Goal: Task Accomplishment & Management: Use online tool/utility

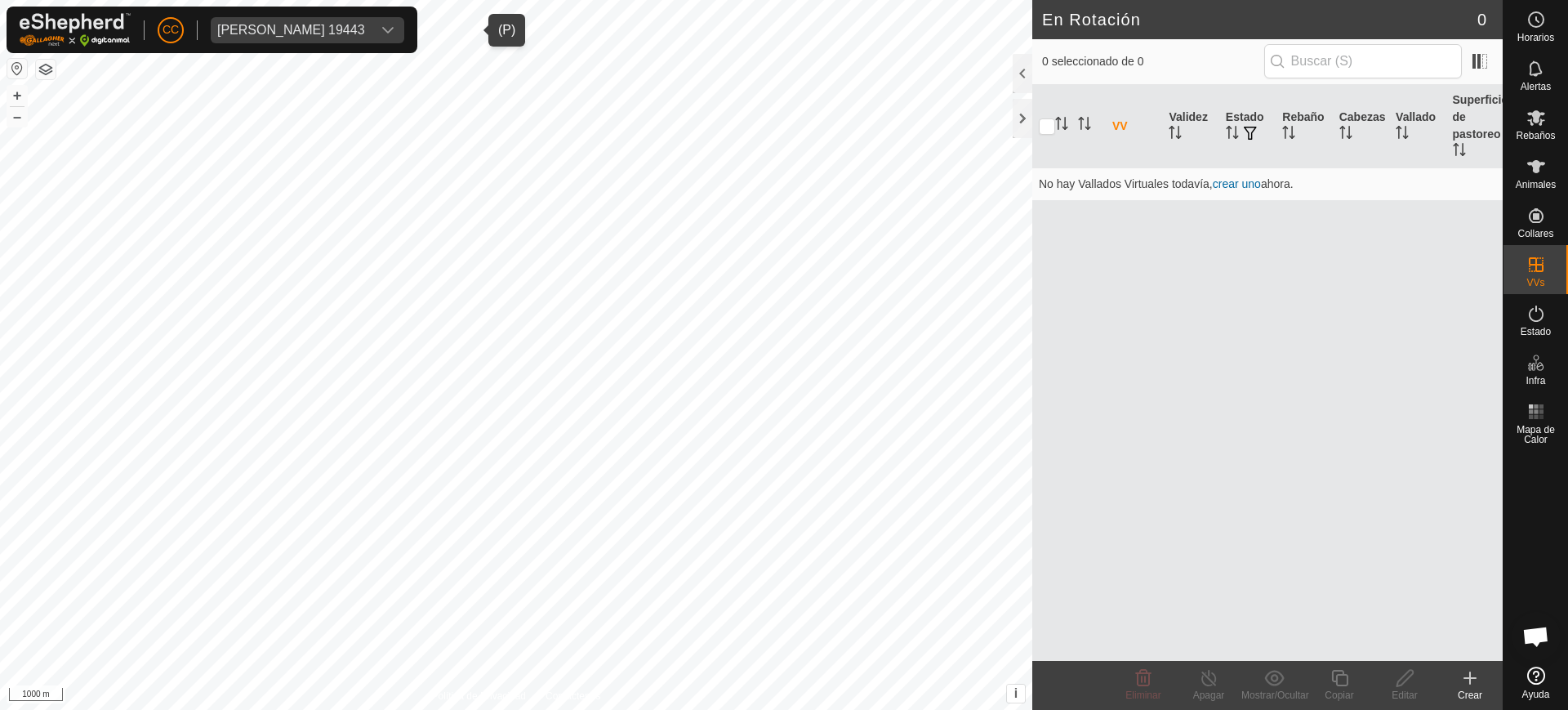
click at [341, 36] on span "[PERSON_NAME] 19443" at bounding box center [291, 30] width 160 height 26
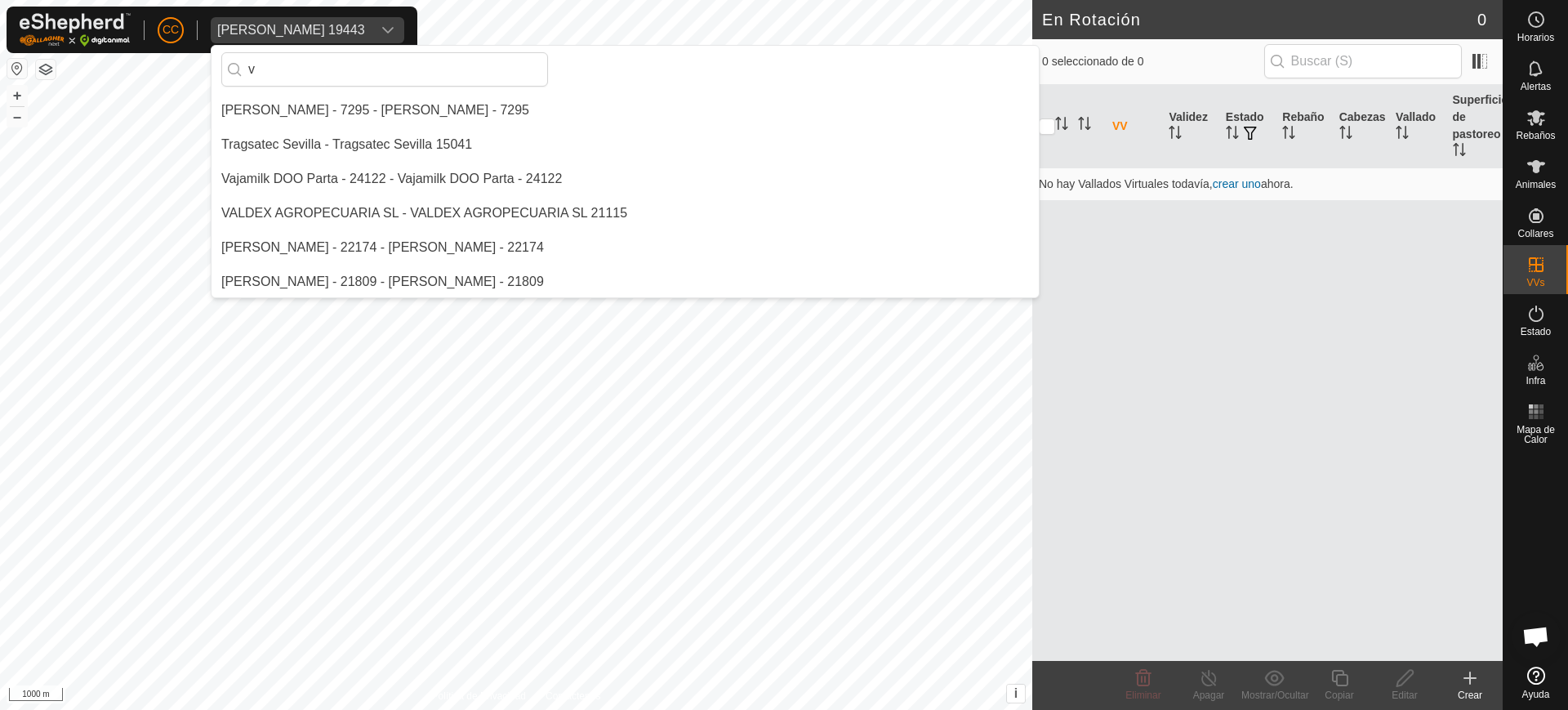
scroll to position [2454, 0]
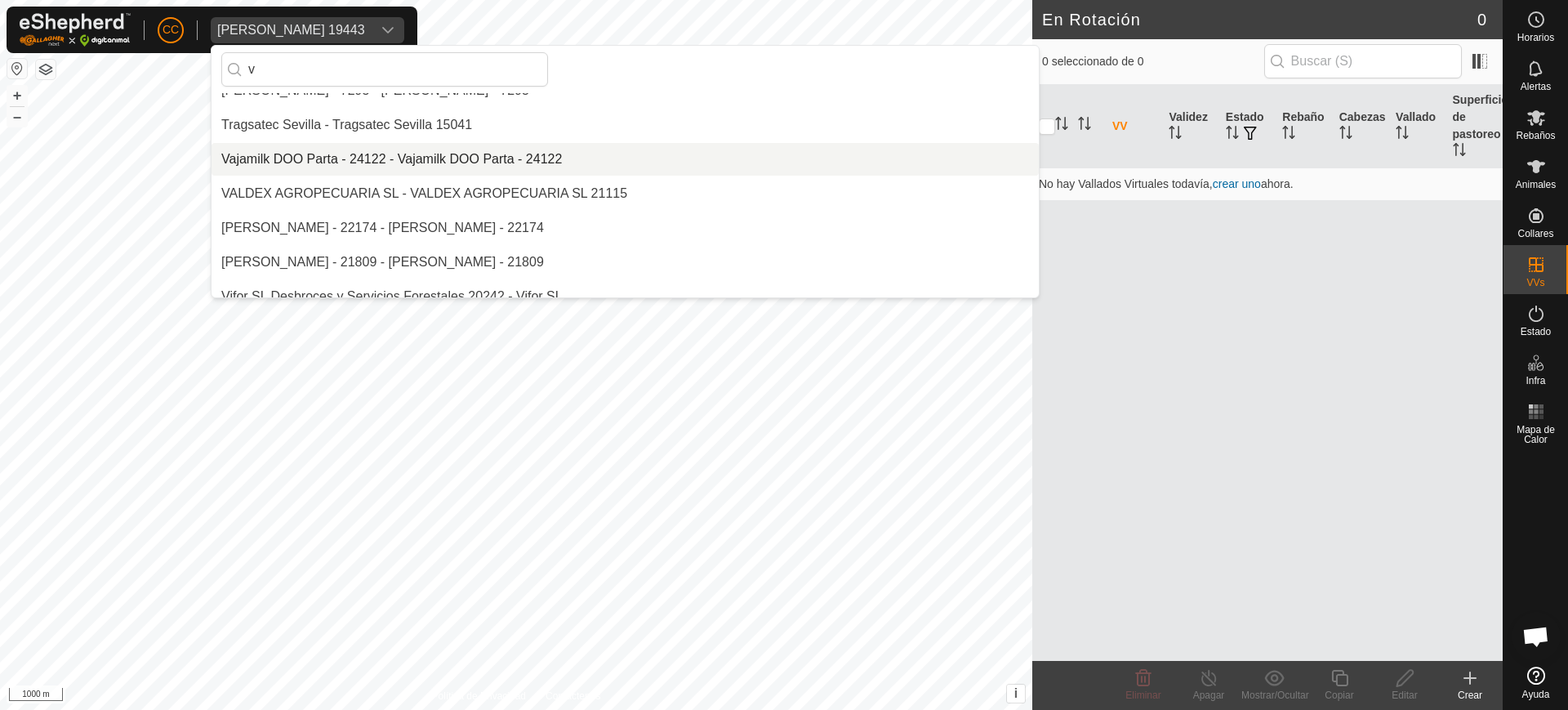
type input "v"
click at [317, 157] on li "Vajamilk DOO Parta - 24122 - Vajamilk DOO Parta - 24122" at bounding box center [624, 160] width 828 height 33
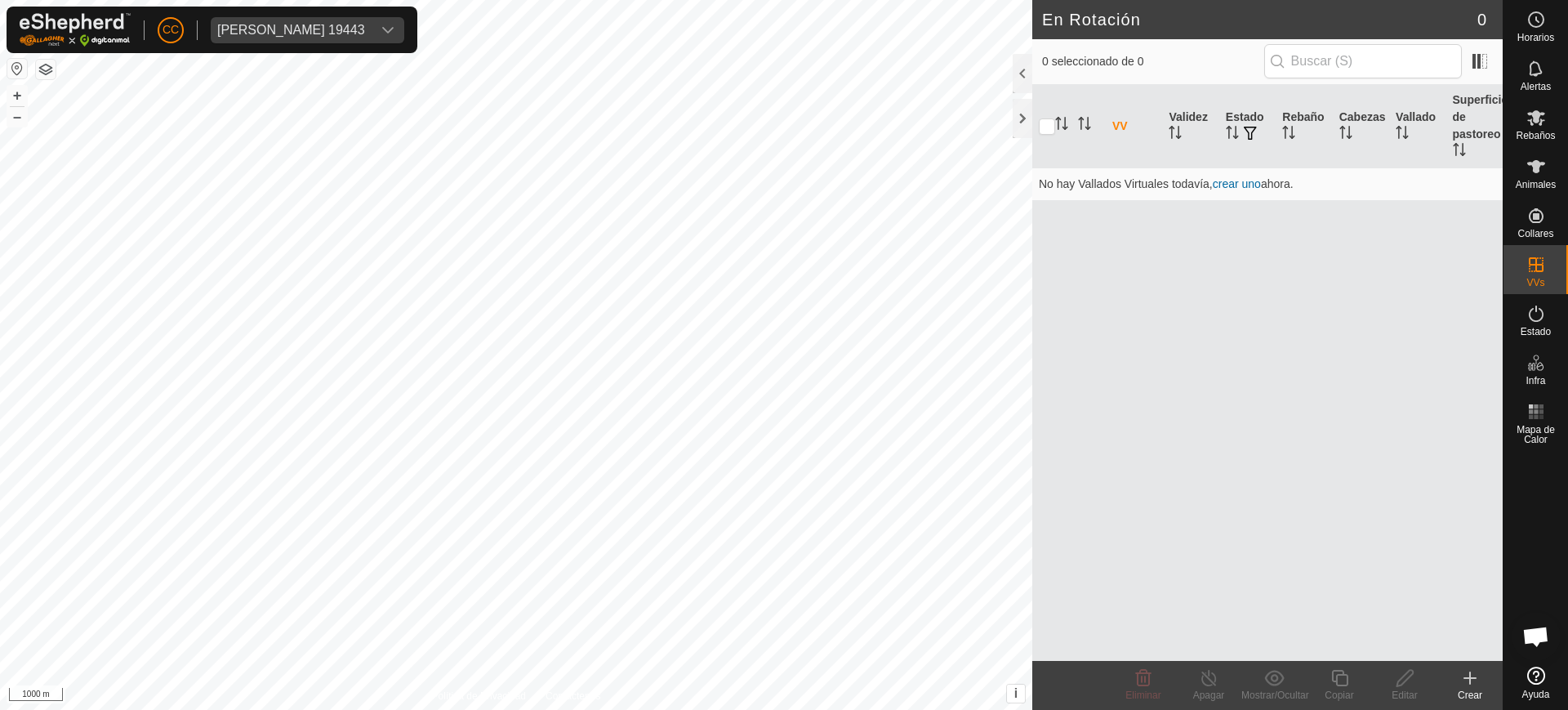
scroll to position [1303, 0]
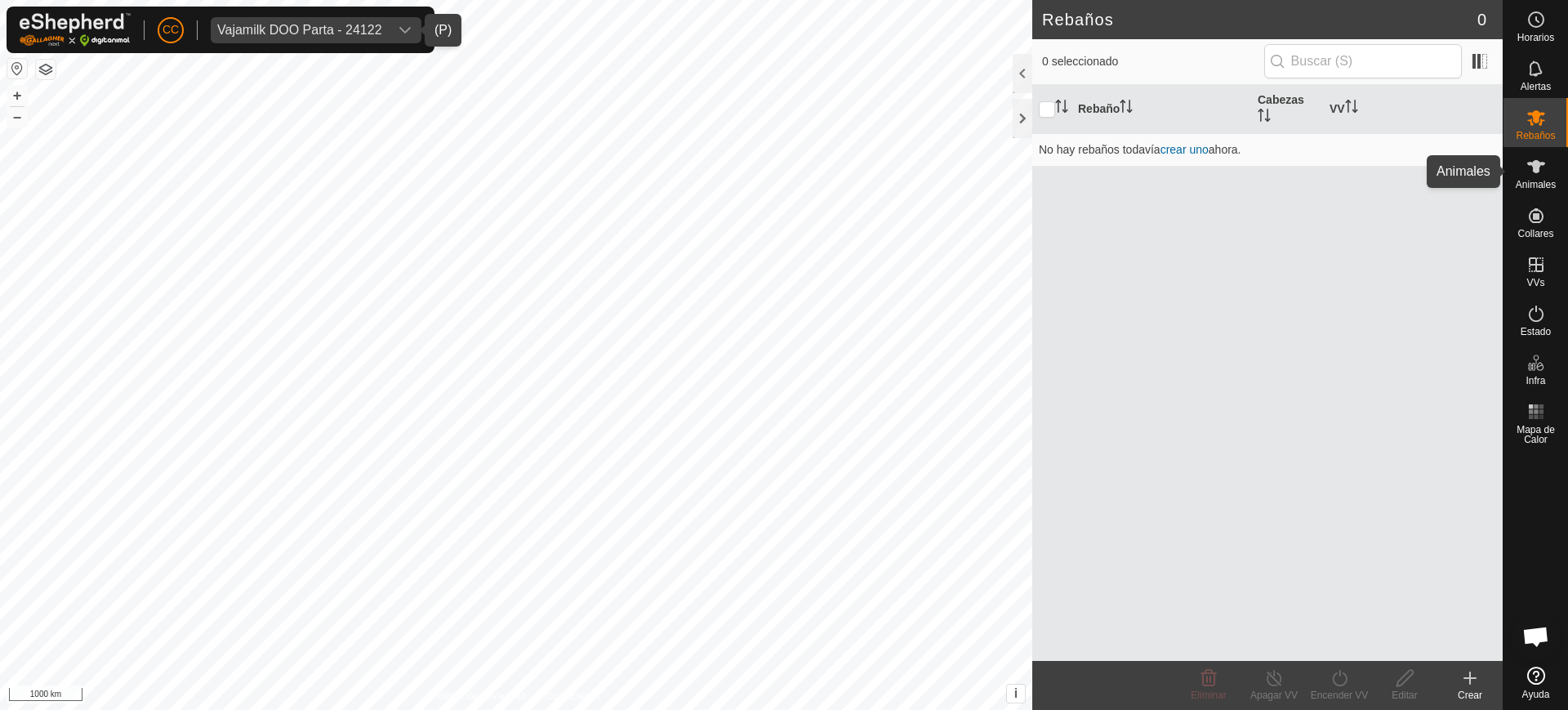
click at [1542, 176] on icon at bounding box center [1536, 166] width 19 height 19
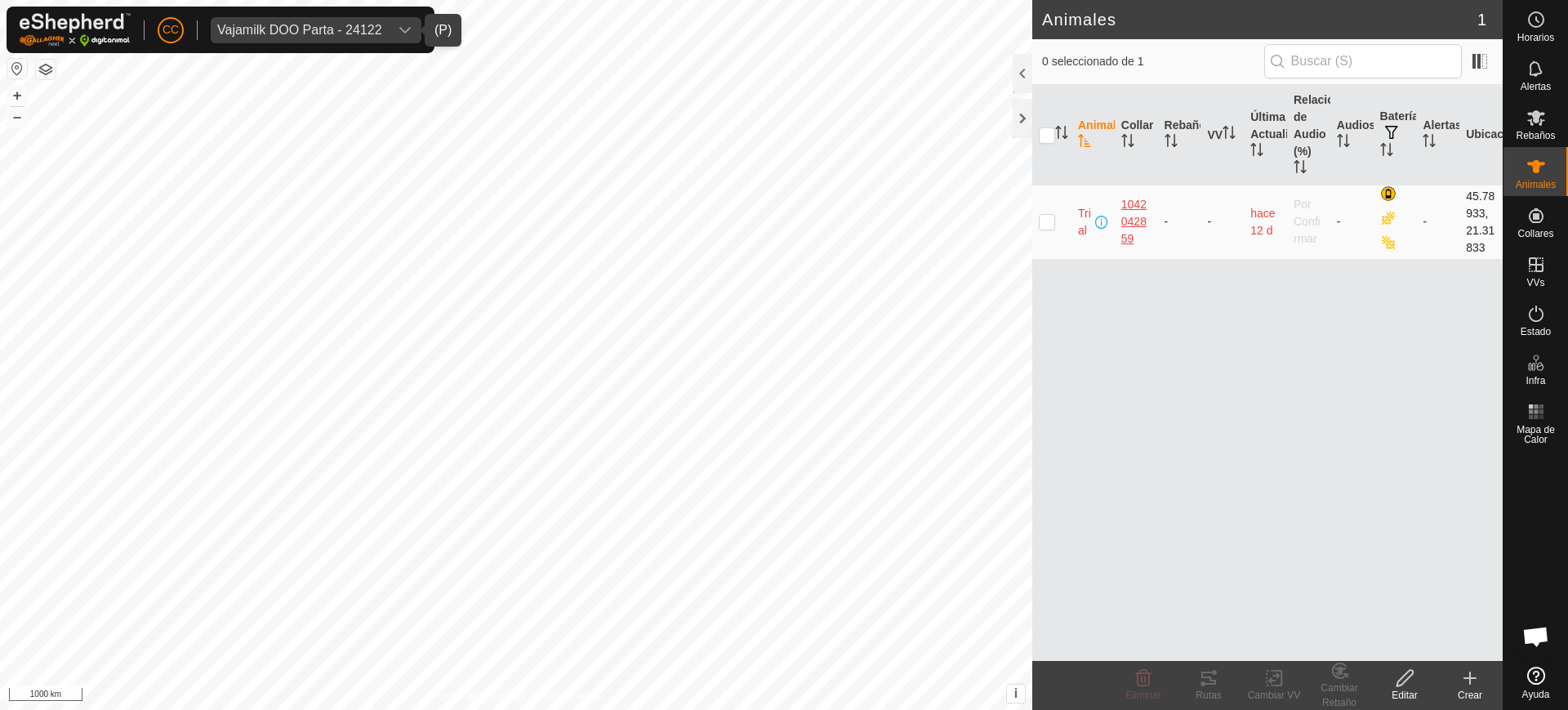
click at [1140, 227] on div "1042042859" at bounding box center [1136, 222] width 30 height 52
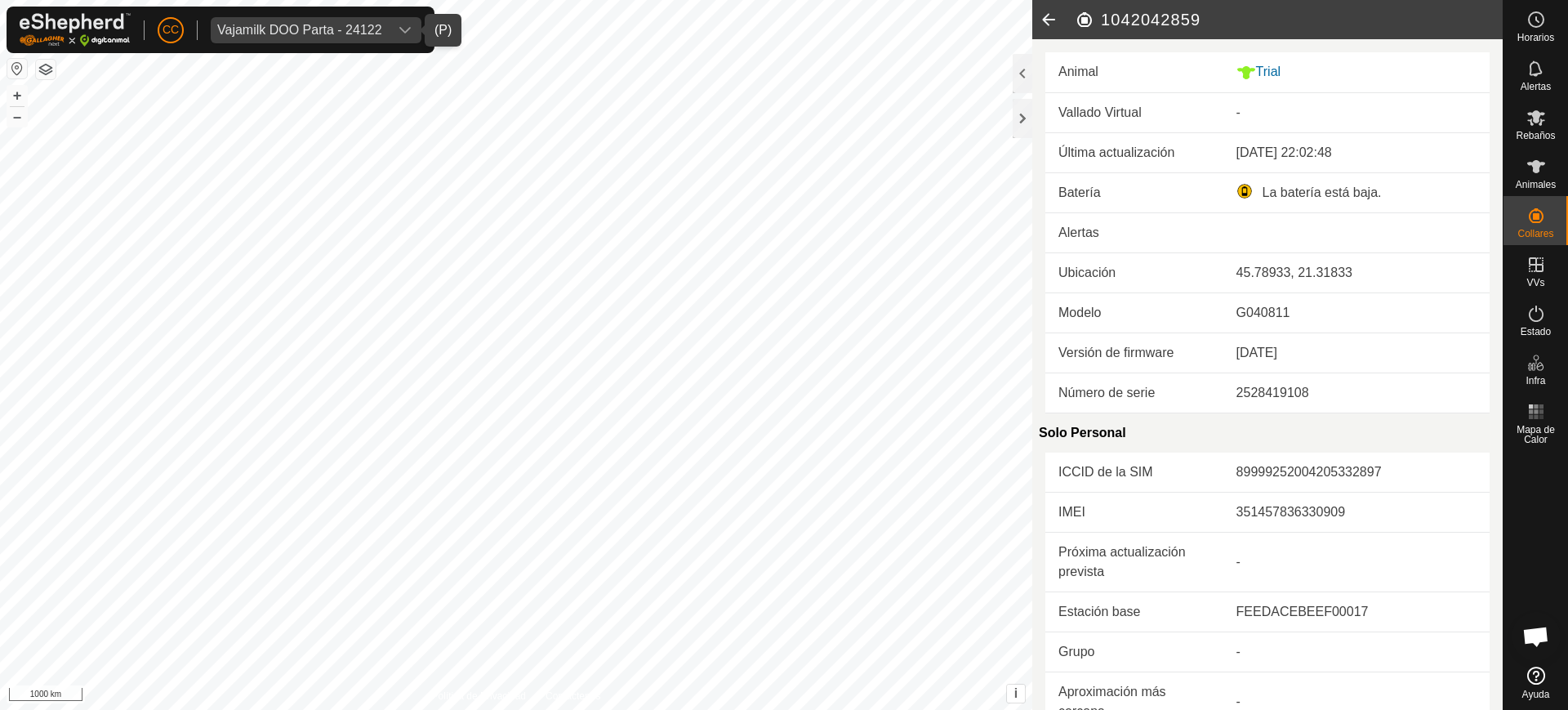
drag, startPoint x: 1207, startPoint y: 19, endPoint x: 1092, endPoint y: 19, distance: 115.0
click at [1092, 19] on h2 "1042042859" at bounding box center [1289, 19] width 428 height 19
copy h2 "1042042859"
click at [288, 36] on span "Vajamilk DOO Parta - 24122" at bounding box center [300, 30] width 178 height 26
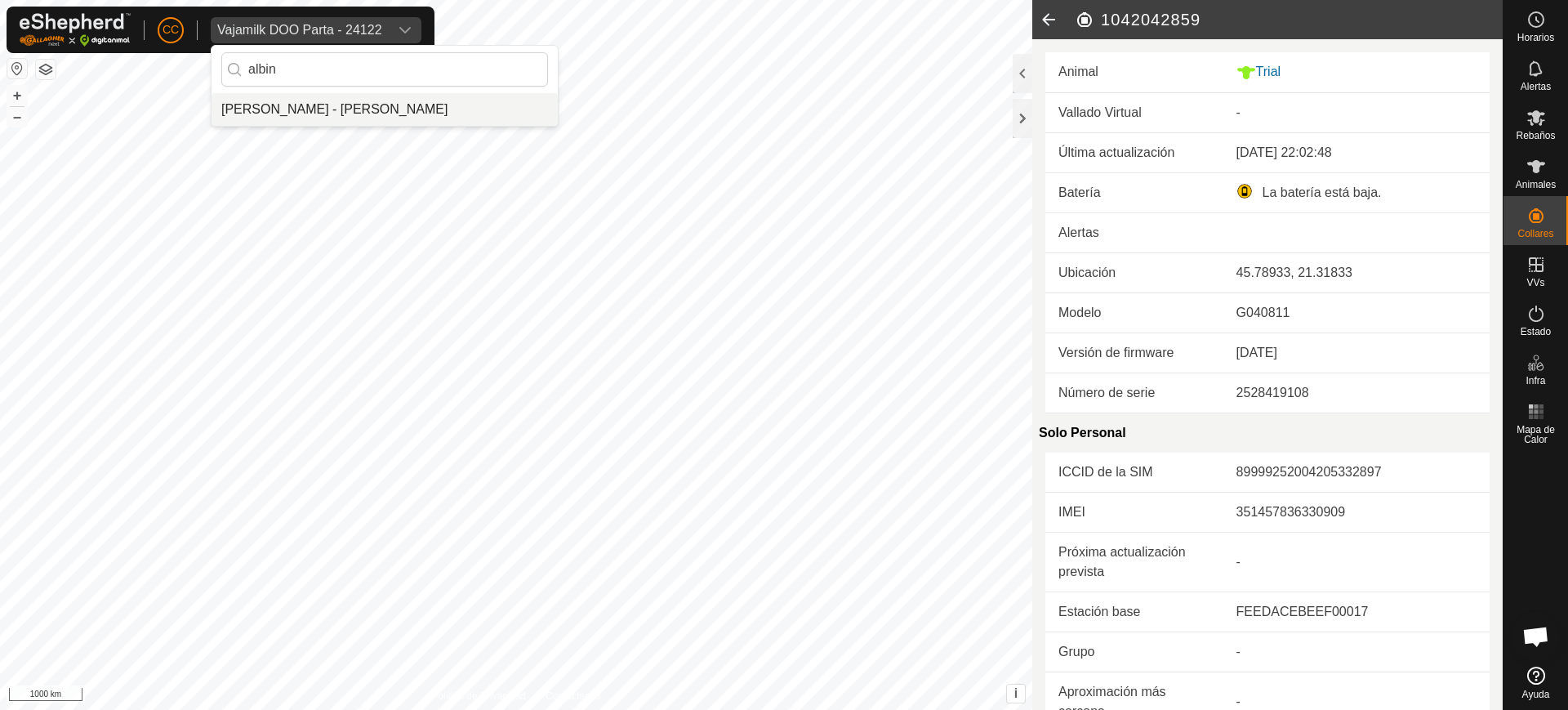
type input "albin"
click at [280, 120] on li "[PERSON_NAME] - [PERSON_NAME]" at bounding box center [384, 110] width 346 height 33
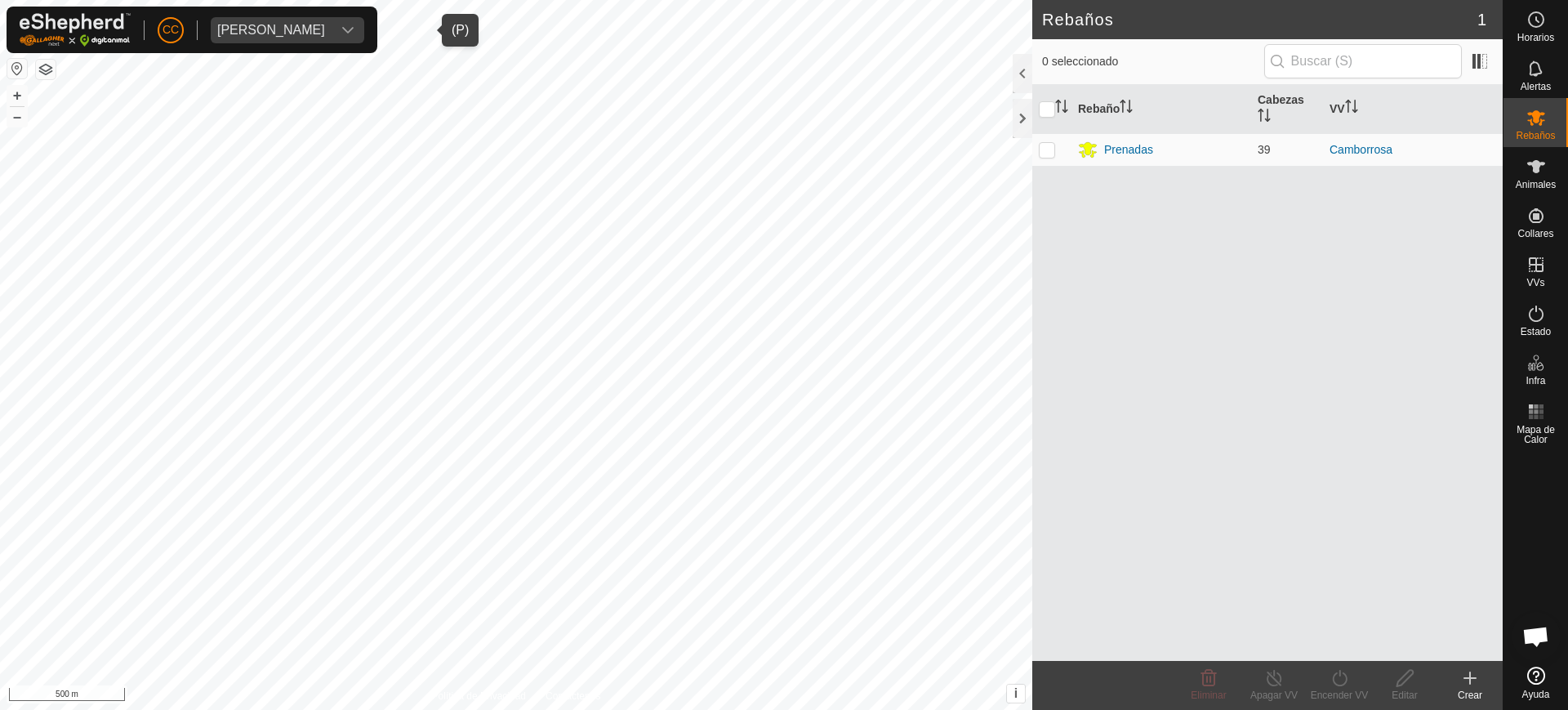
click at [311, 20] on span "[PERSON_NAME]" at bounding box center [271, 30] width 121 height 26
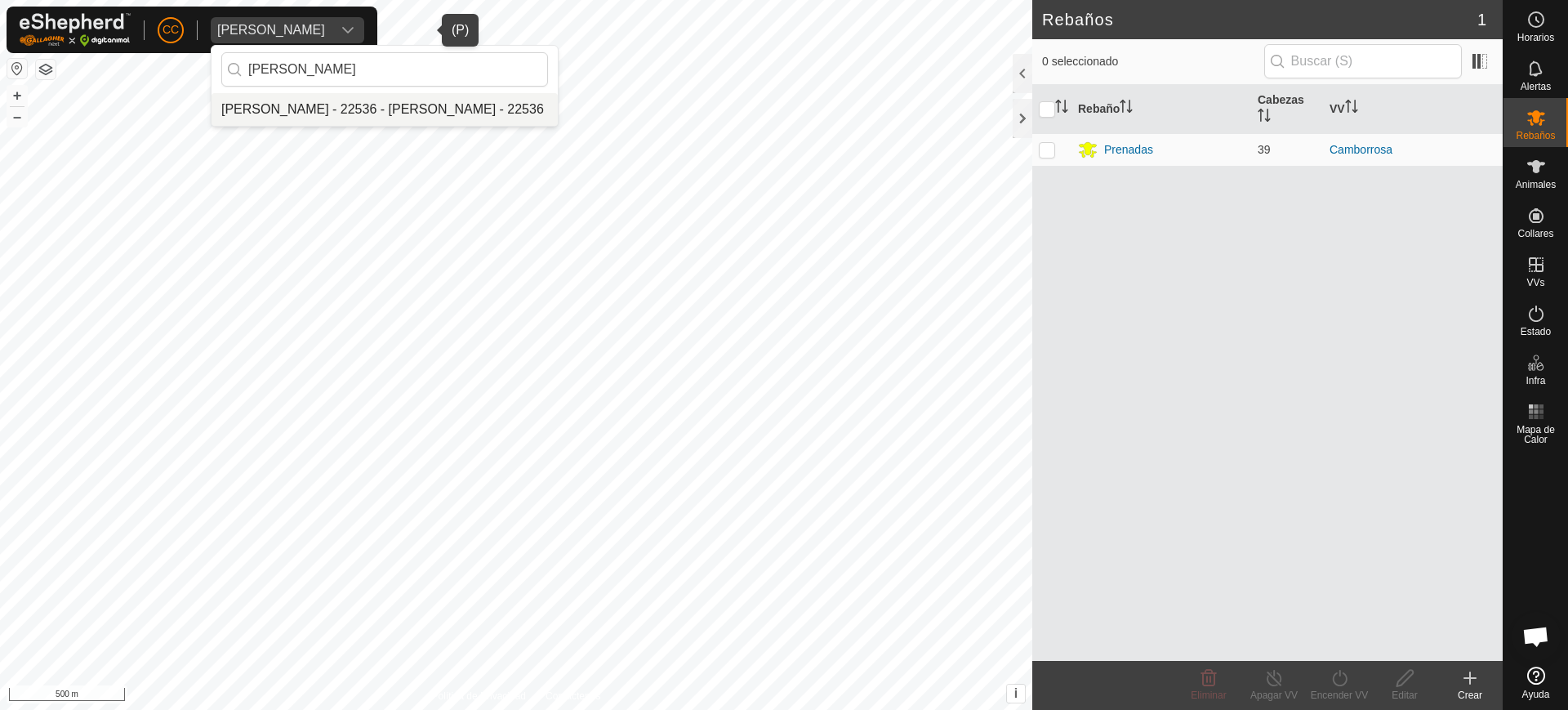
type input "[PERSON_NAME]"
click at [315, 116] on li "[PERSON_NAME] - 22536 - [PERSON_NAME] - 22536" at bounding box center [384, 110] width 346 height 33
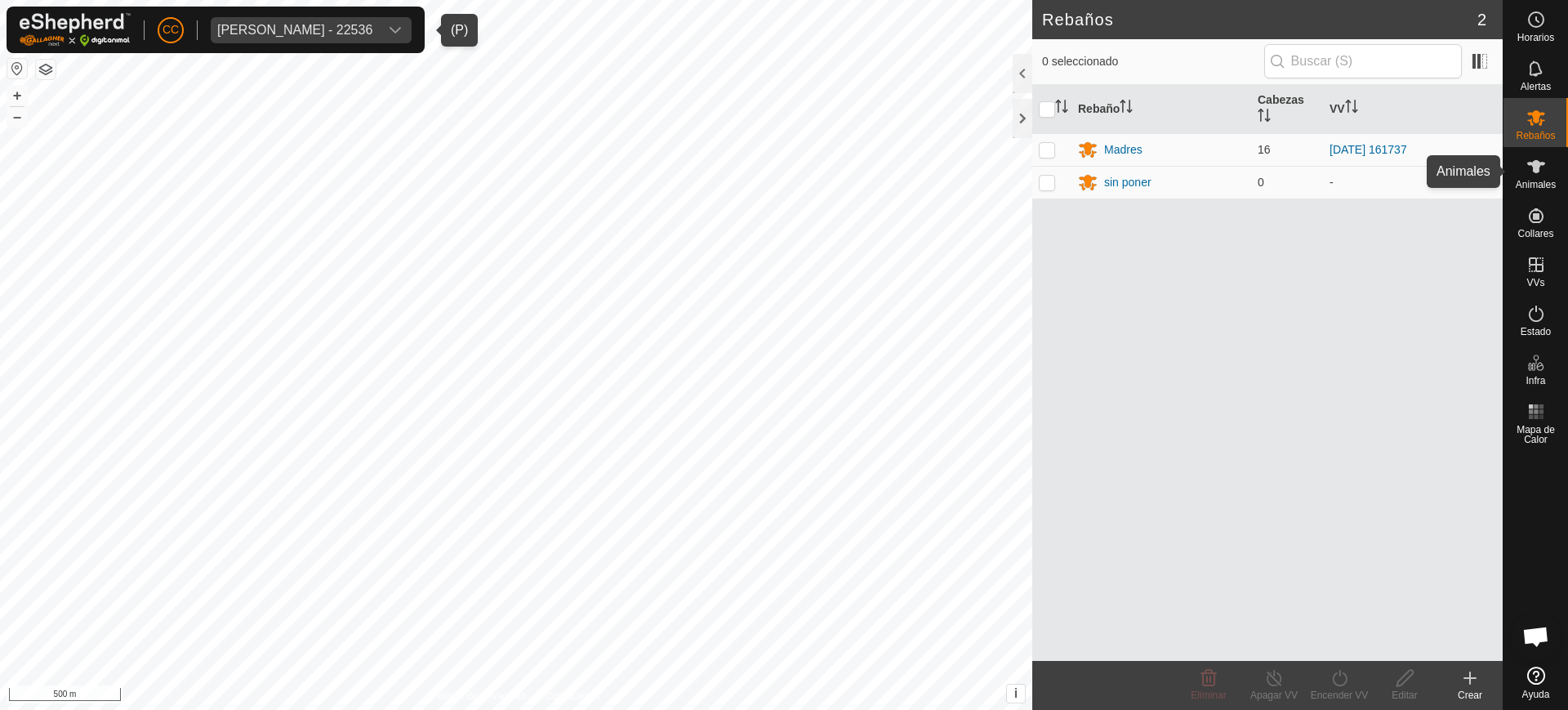
click at [1542, 181] on span "Animales" at bounding box center [1536, 185] width 40 height 10
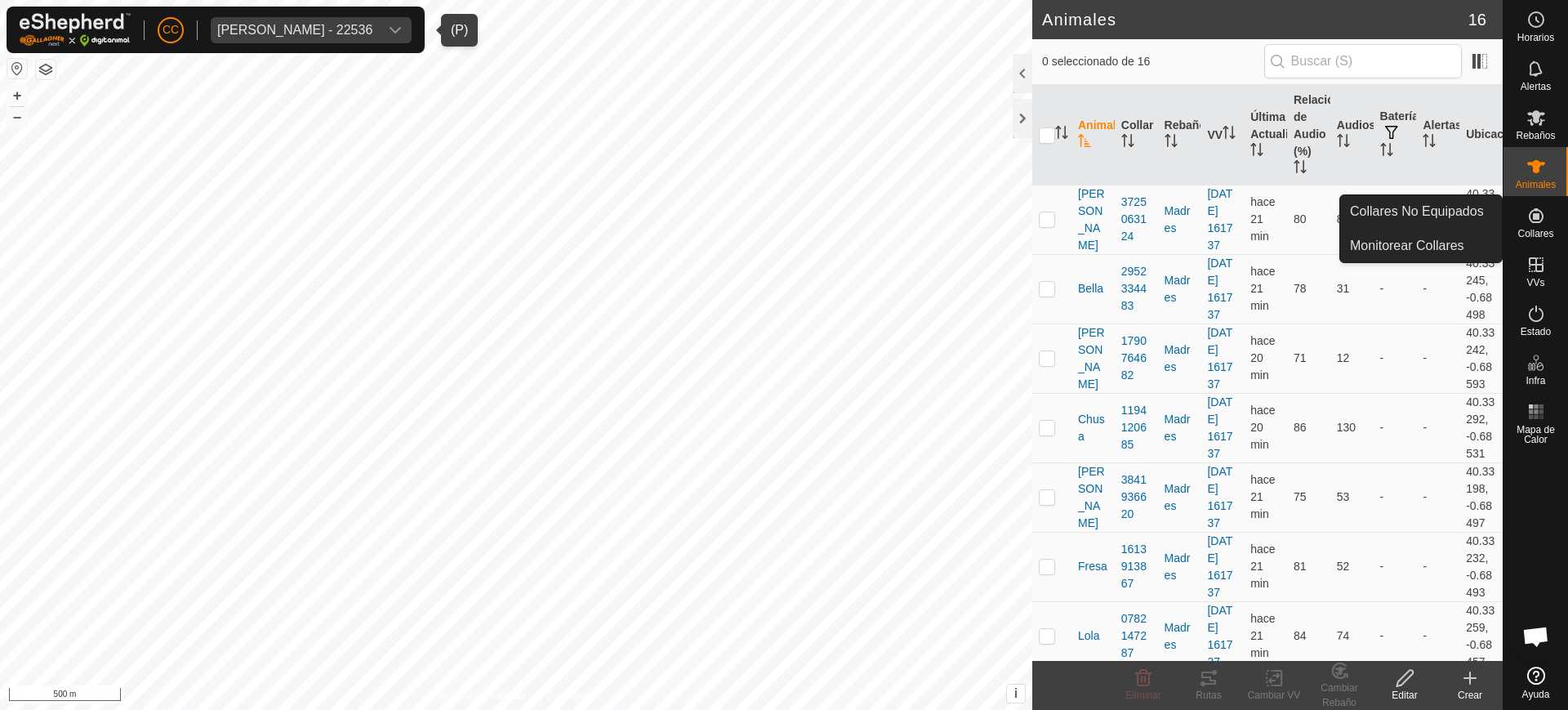
click at [1537, 209] on icon at bounding box center [1536, 215] width 15 height 15
click at [1475, 202] on link "Collares No Equipados" at bounding box center [1421, 212] width 161 height 33
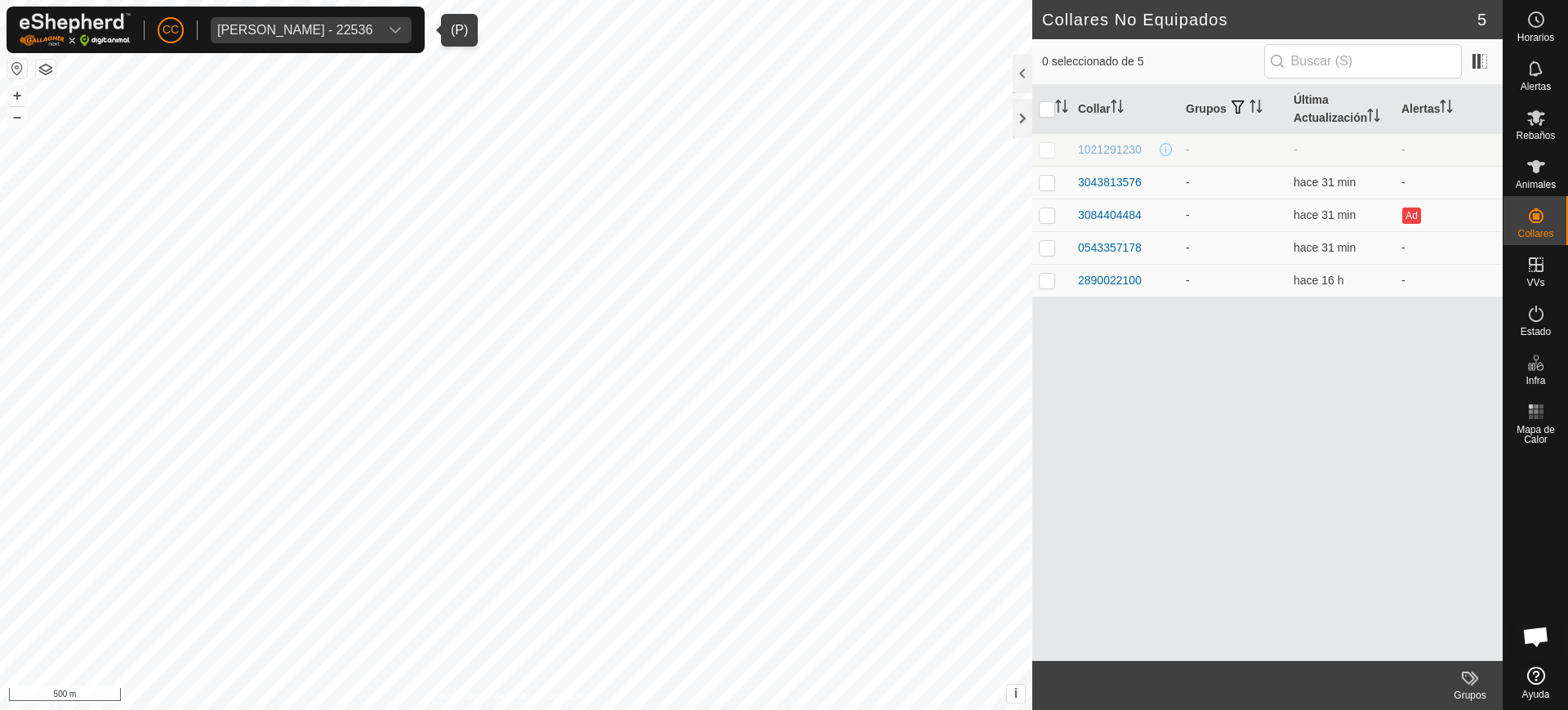
click at [359, 32] on div "[PERSON_NAME] - 22536" at bounding box center [295, 29] width 156 height 13
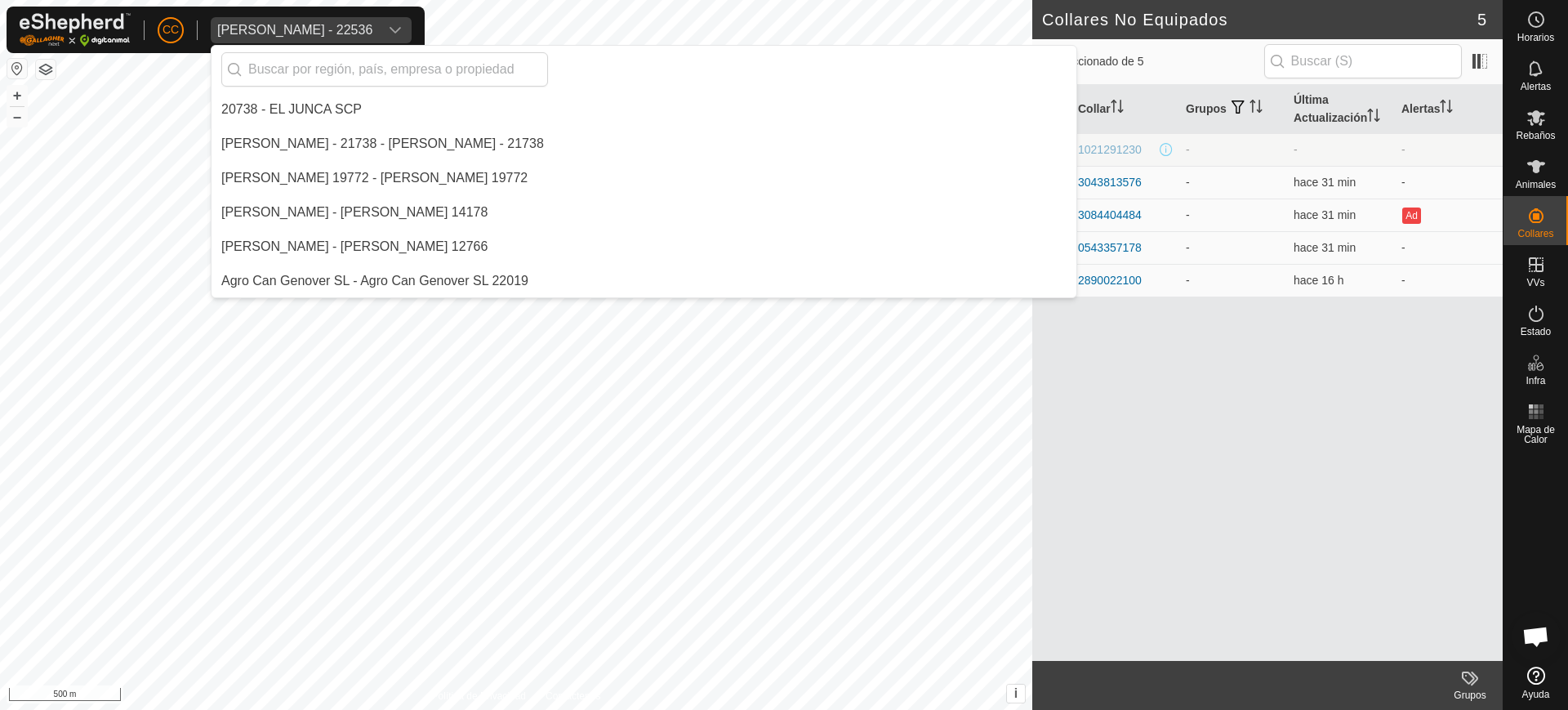
scroll to position [7684, 0]
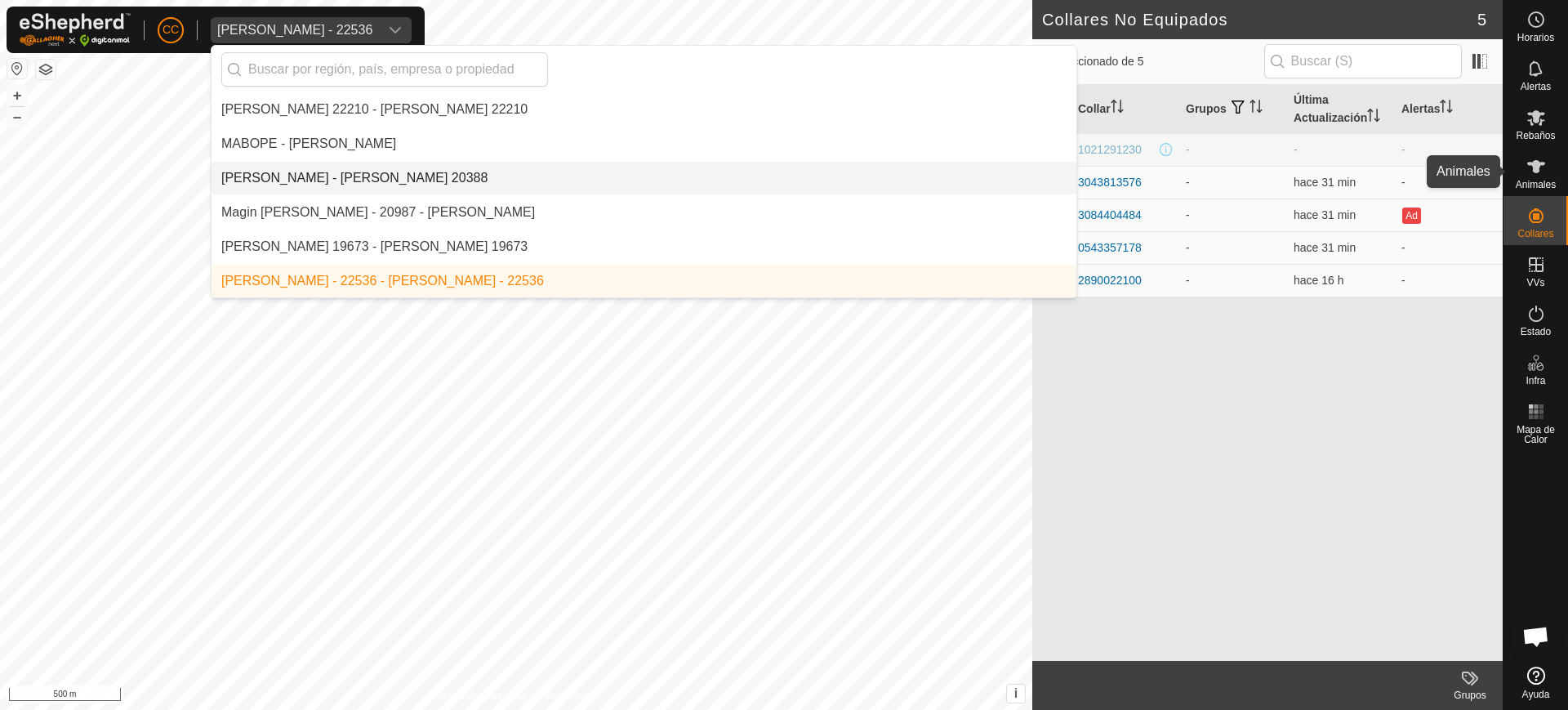
click at [1535, 177] on es-animals-svg-icon at bounding box center [1536, 166] width 29 height 26
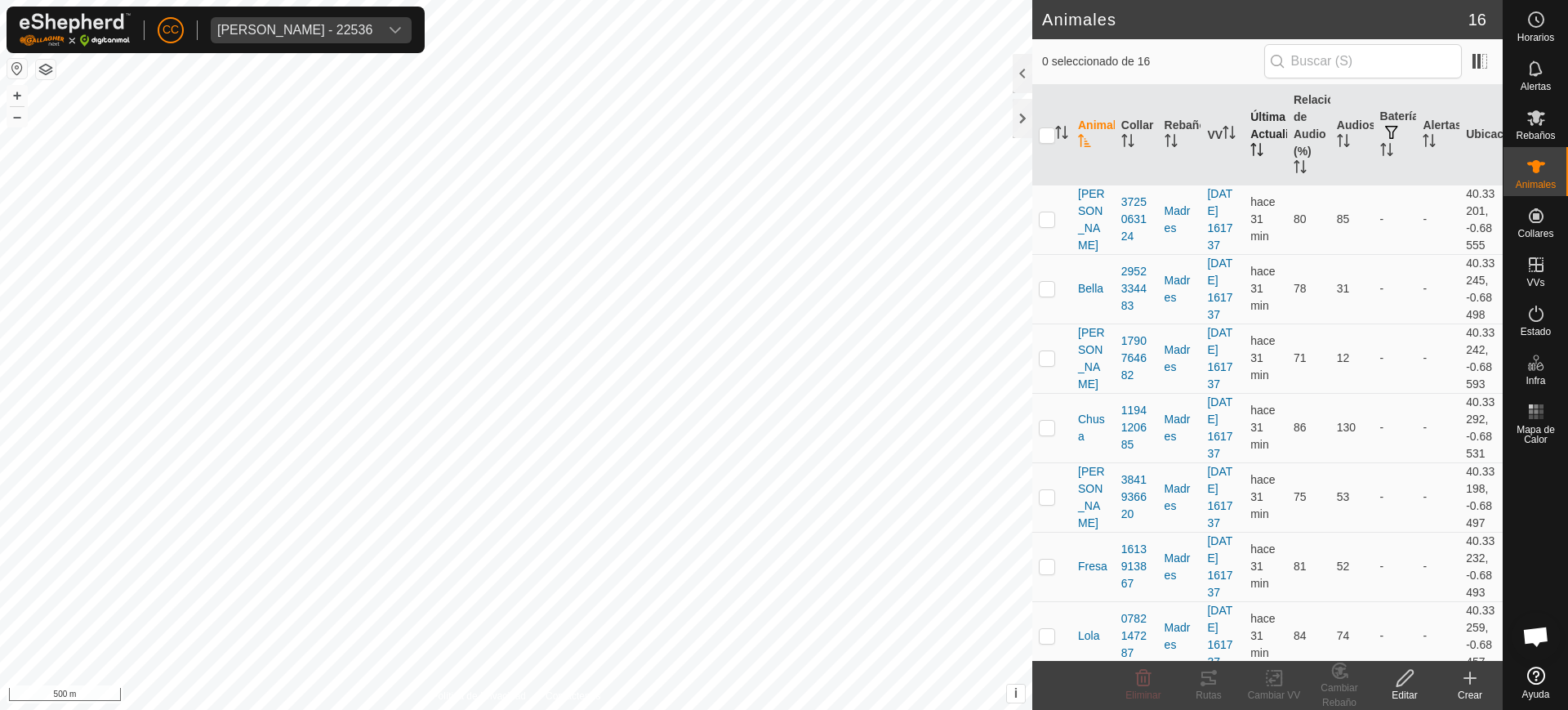
click at [1256, 149] on icon "Activar para ordenar" at bounding box center [1257, 149] width 13 height 13
click at [369, 13] on div "CC [PERSON_NAME] - 22536" at bounding box center [216, 30] width 418 height 47
click at [359, 32] on div "[PERSON_NAME] - 22536" at bounding box center [295, 29] width 156 height 13
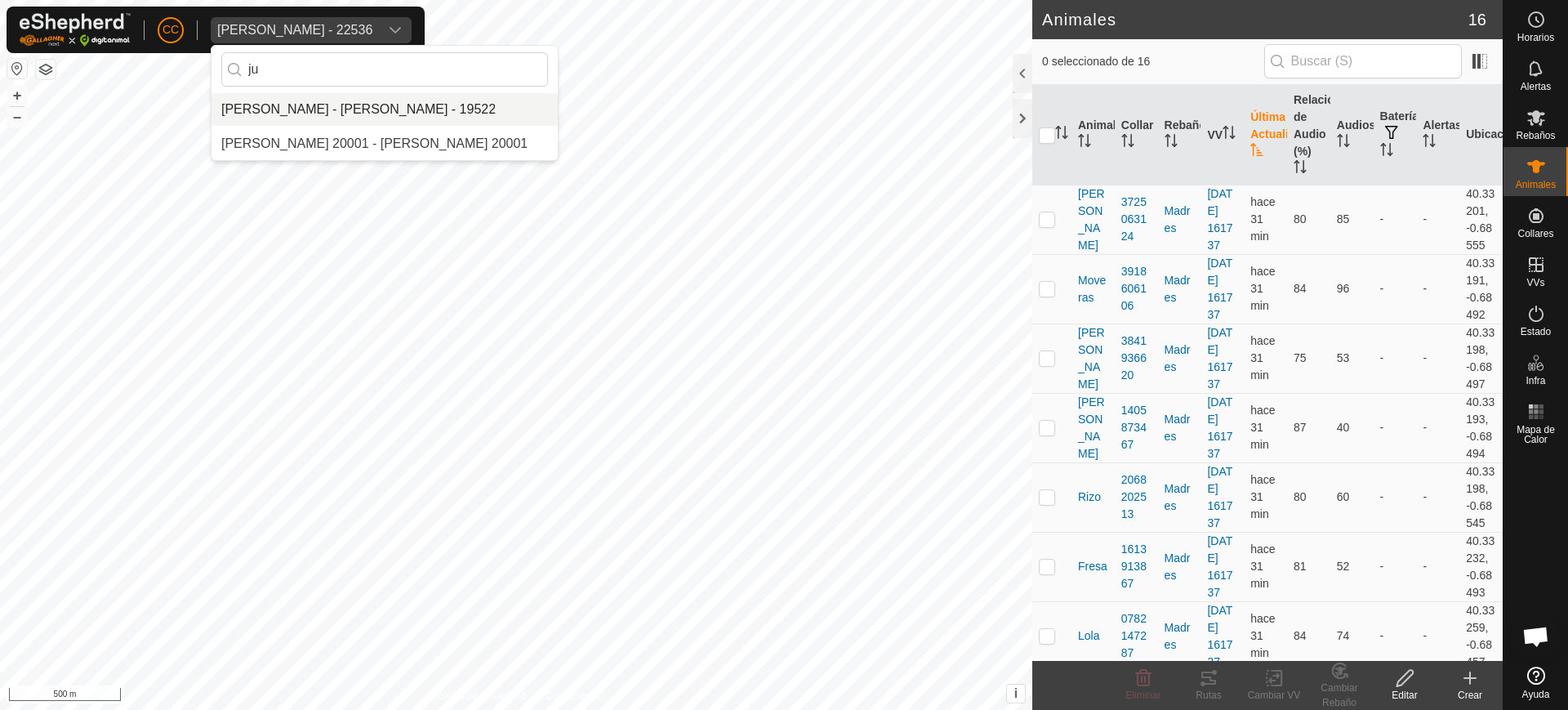
type input "j"
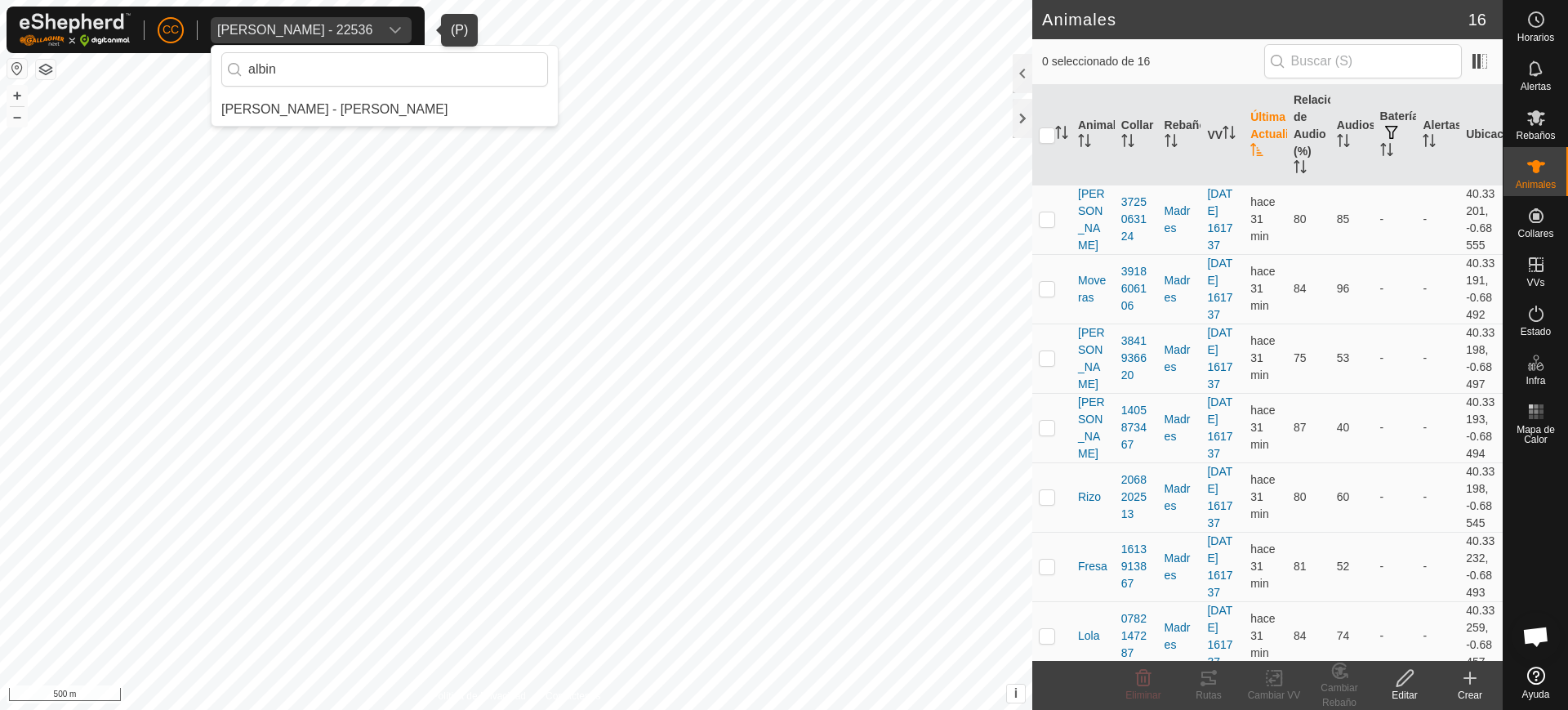
type input "albin"
click at [400, 118] on li "[PERSON_NAME] - [PERSON_NAME]" at bounding box center [384, 110] width 346 height 33
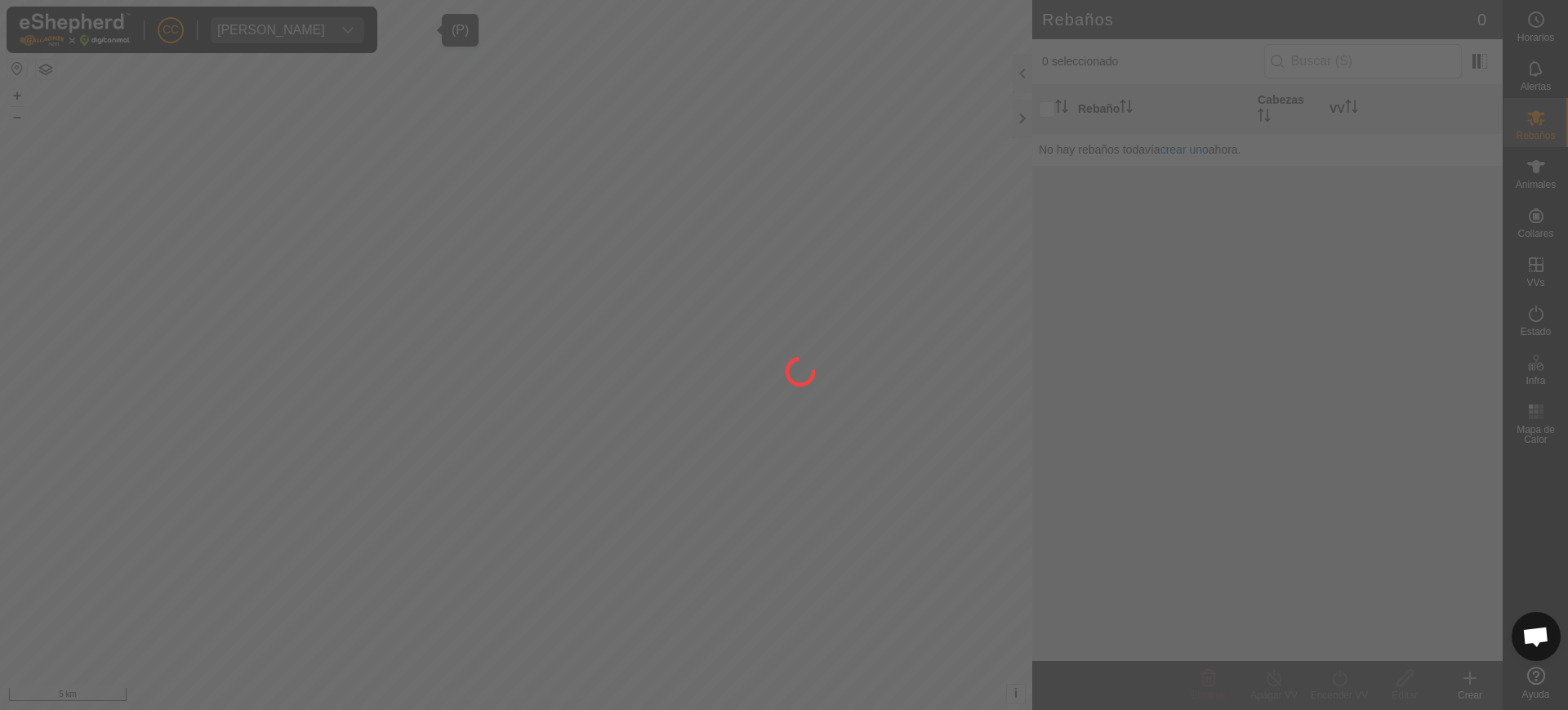
click at [1545, 225] on div at bounding box center [784, 355] width 1568 height 710
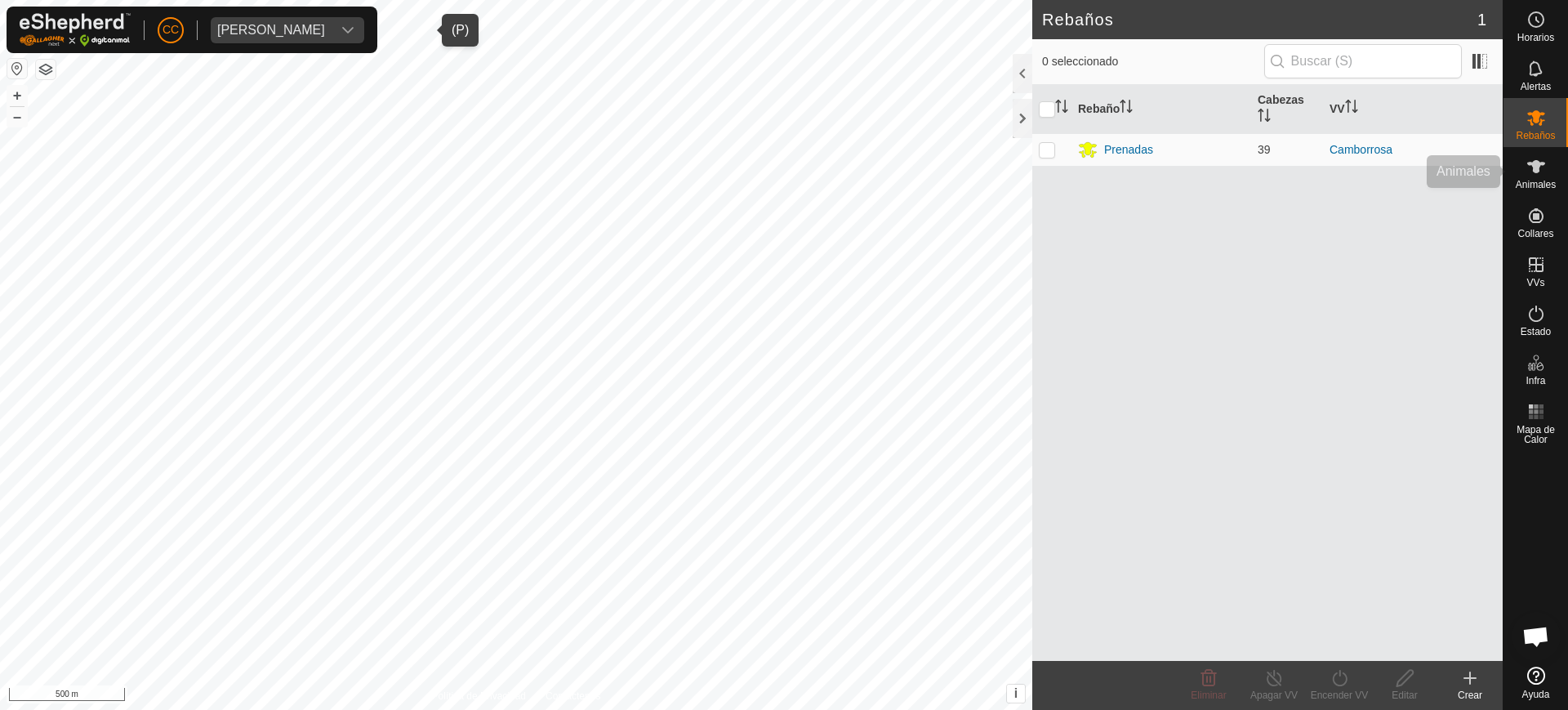
drag, startPoint x: 1063, startPoint y: 418, endPoint x: 1539, endPoint y: 169, distance: 537.2
click at [1539, 169] on icon at bounding box center [1536, 166] width 18 height 13
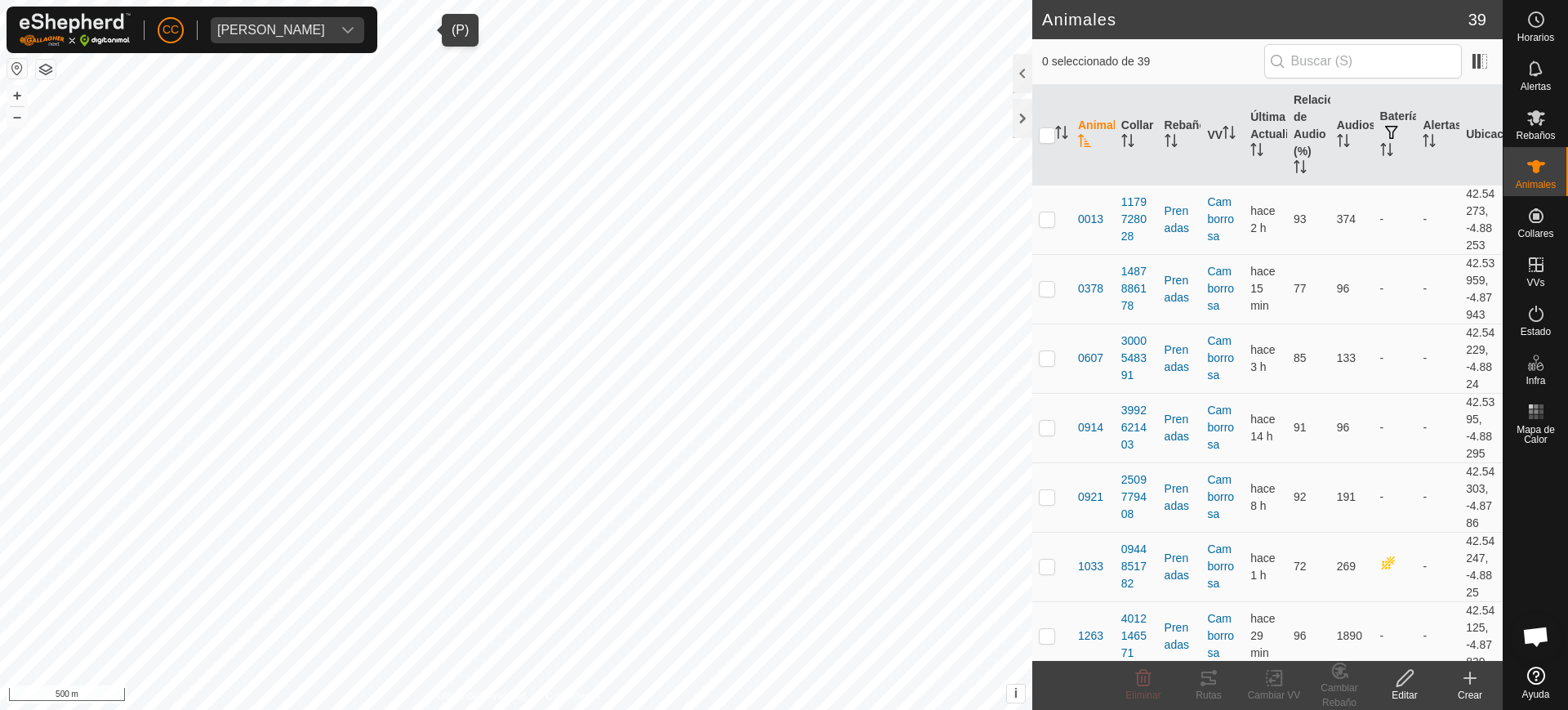
click at [1539, 169] on icon at bounding box center [1536, 166] width 18 height 13
click at [1251, 152] on icon "Activar para ordenar" at bounding box center [1257, 149] width 13 height 13
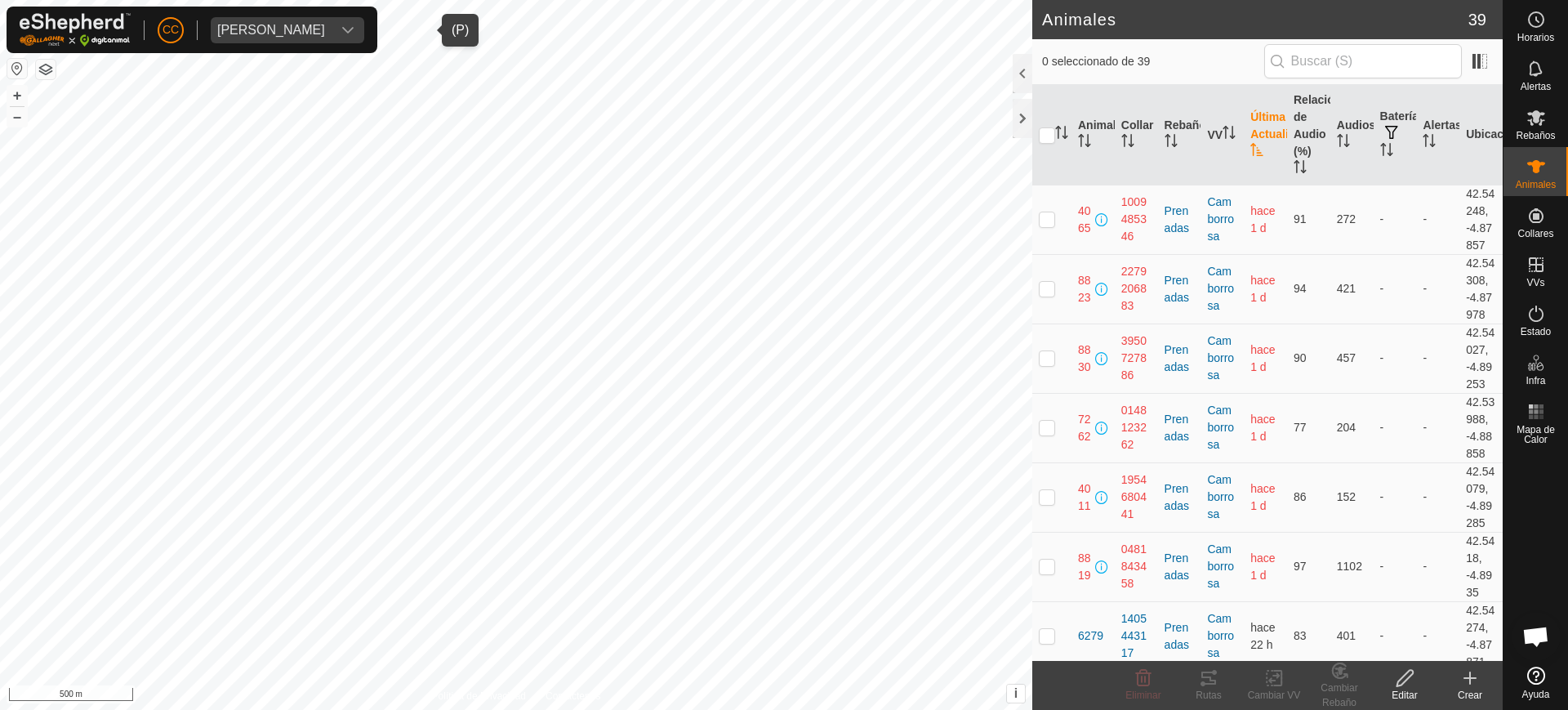
click at [325, 23] on div "[PERSON_NAME]" at bounding box center [270, 29] width 108 height 13
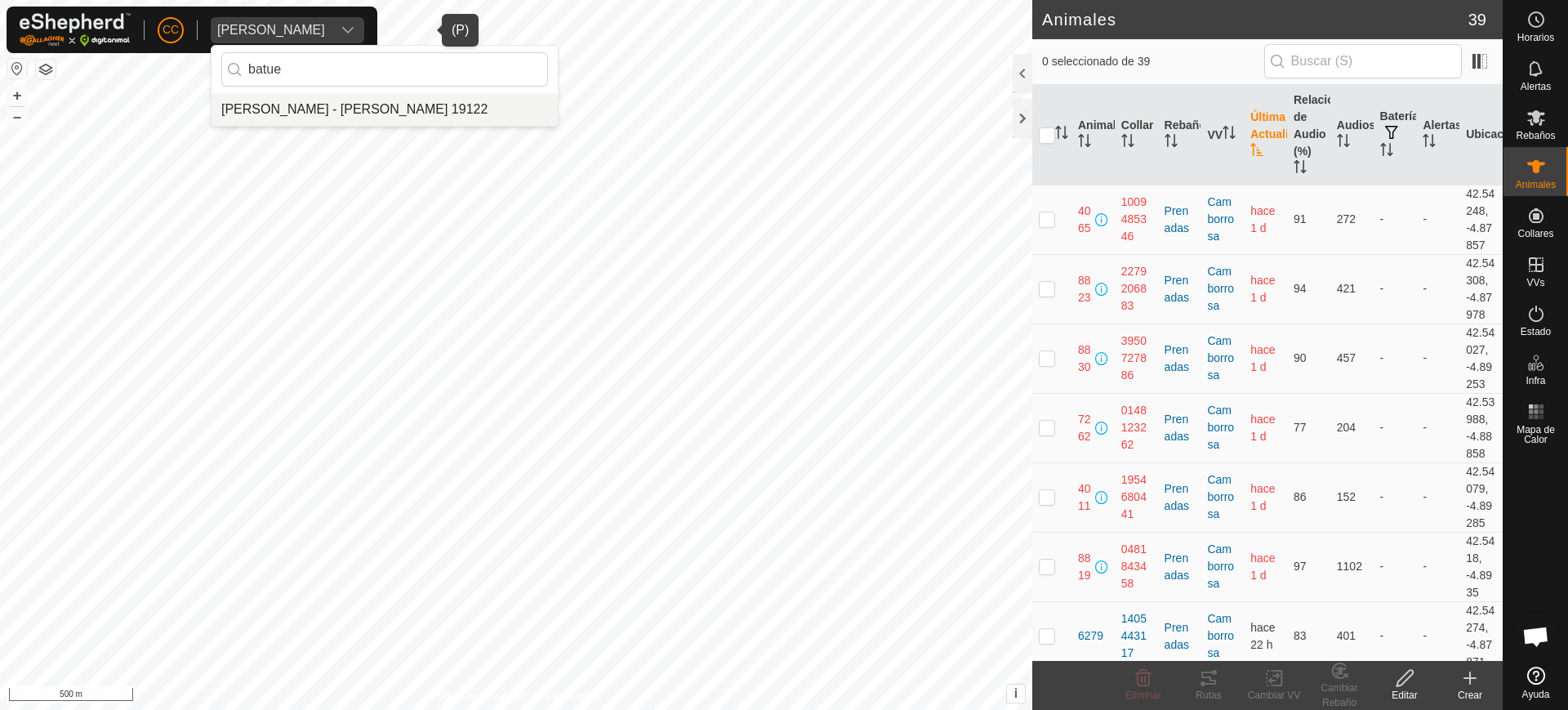
type input "batue"
click at [350, 115] on li "[PERSON_NAME] - [PERSON_NAME] 19122" at bounding box center [384, 110] width 346 height 33
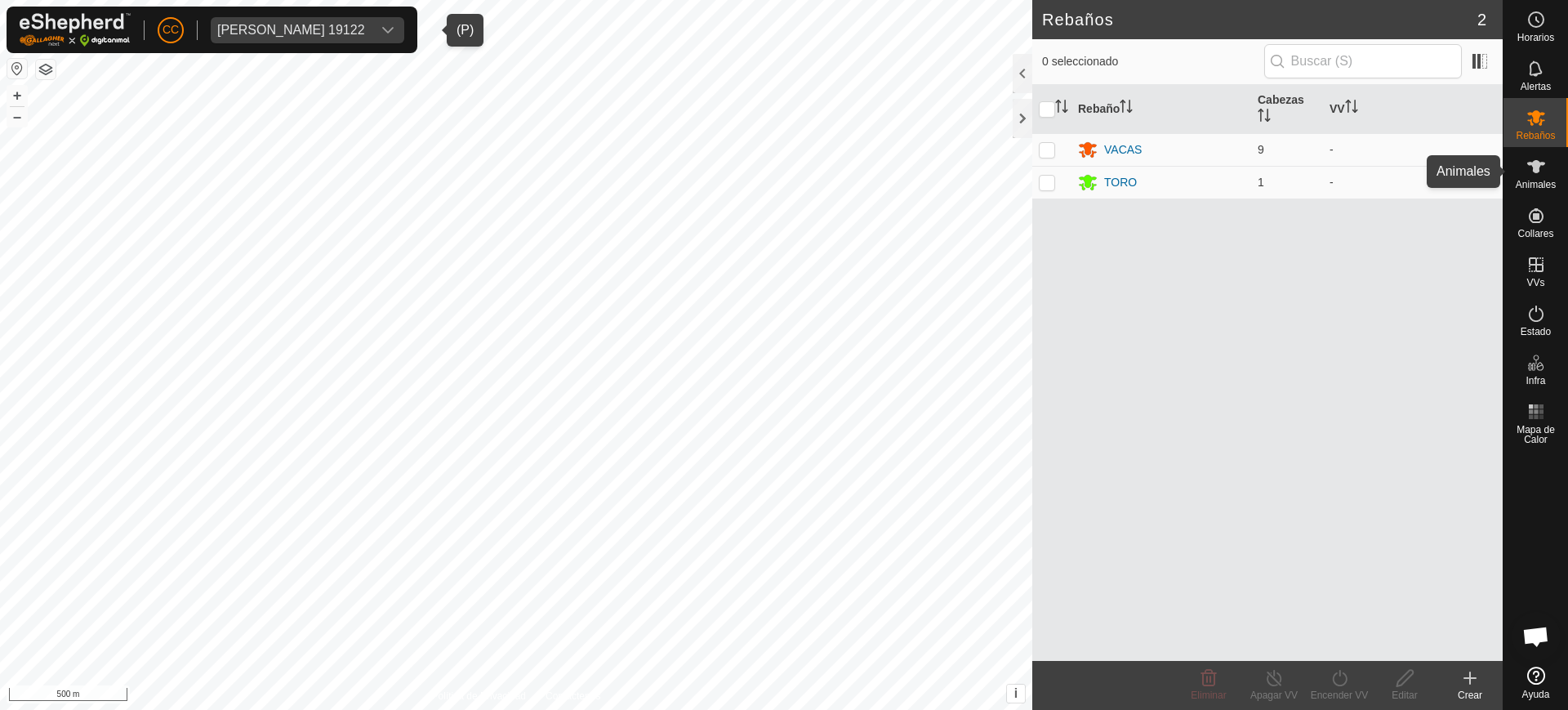
click at [1546, 176] on icon at bounding box center [1536, 166] width 19 height 19
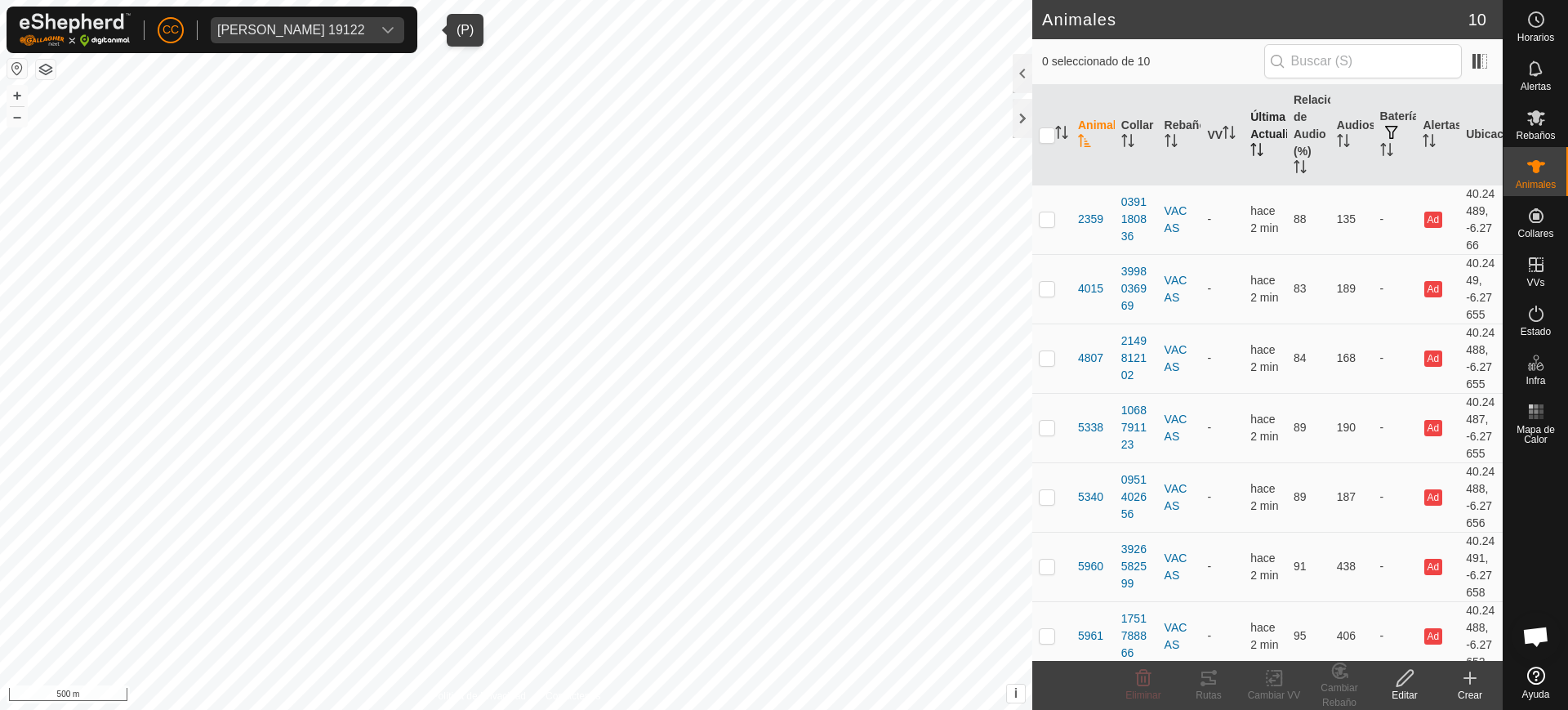
click at [1249, 137] on th "Última Actualización" at bounding box center [1265, 134] width 44 height 100
click at [308, 19] on span "[PERSON_NAME] 19122" at bounding box center [291, 30] width 160 height 26
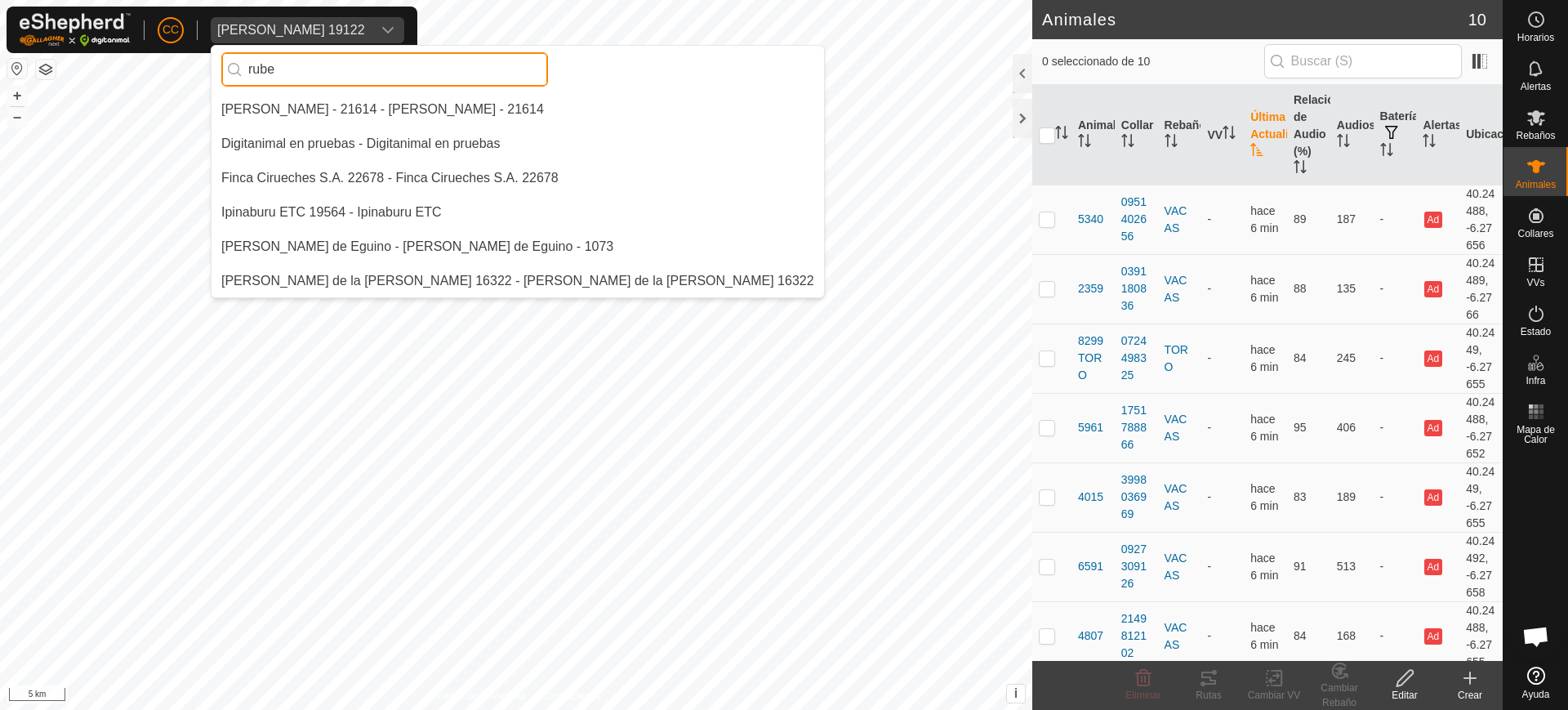
scroll to position [34, 0]
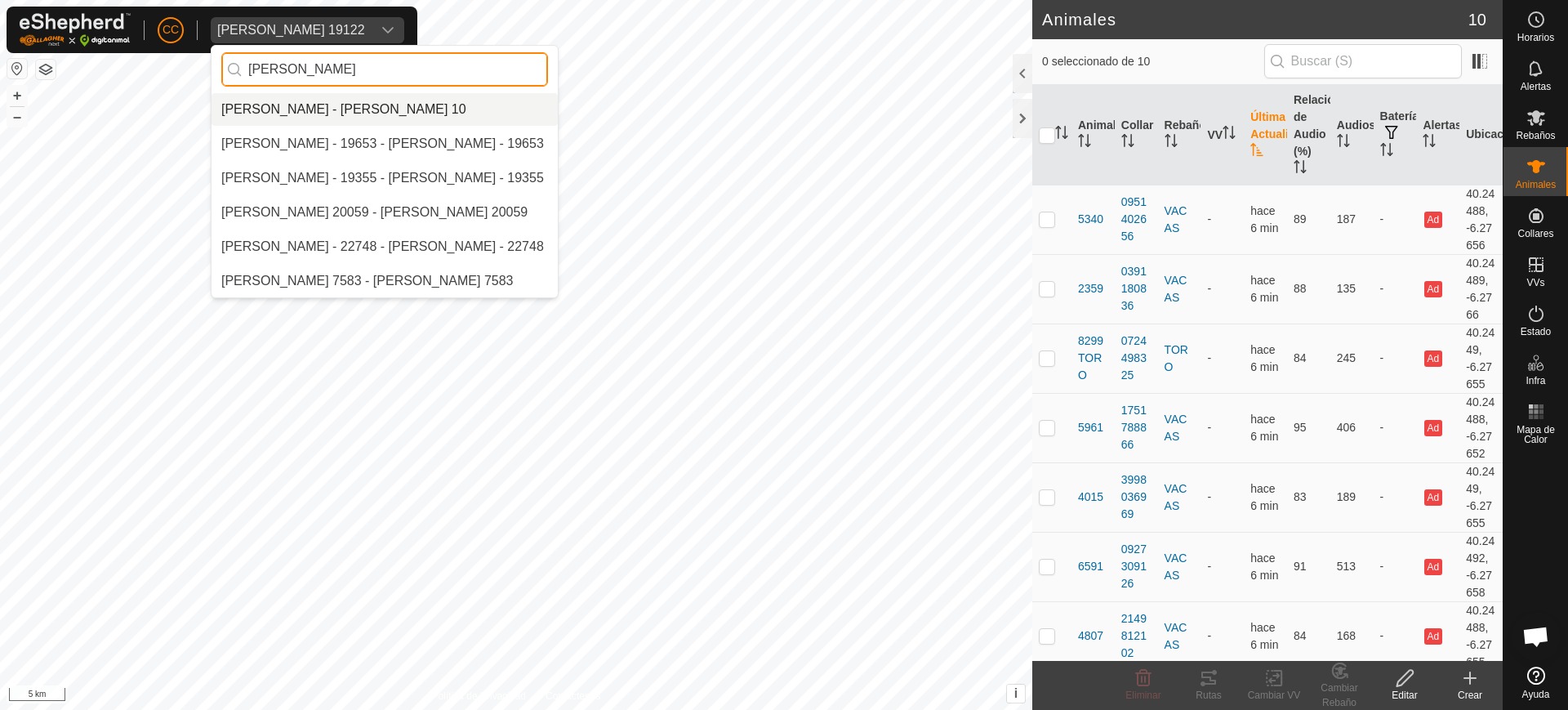
type input "[PERSON_NAME]"
click at [328, 110] on li "[PERSON_NAME] - [PERSON_NAME] 10" at bounding box center [384, 110] width 346 height 33
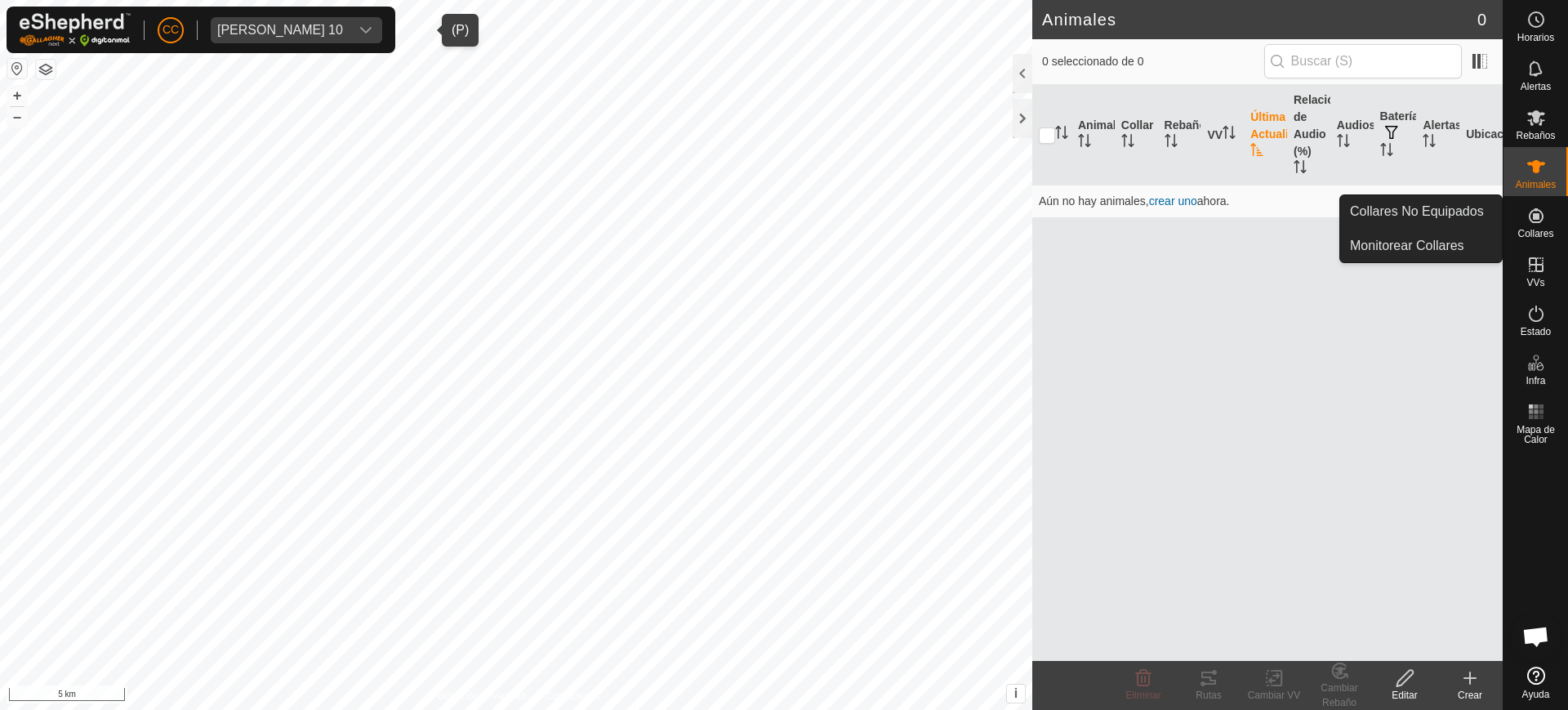
click at [1513, 199] on div "Collares" at bounding box center [1536, 221] width 64 height 49
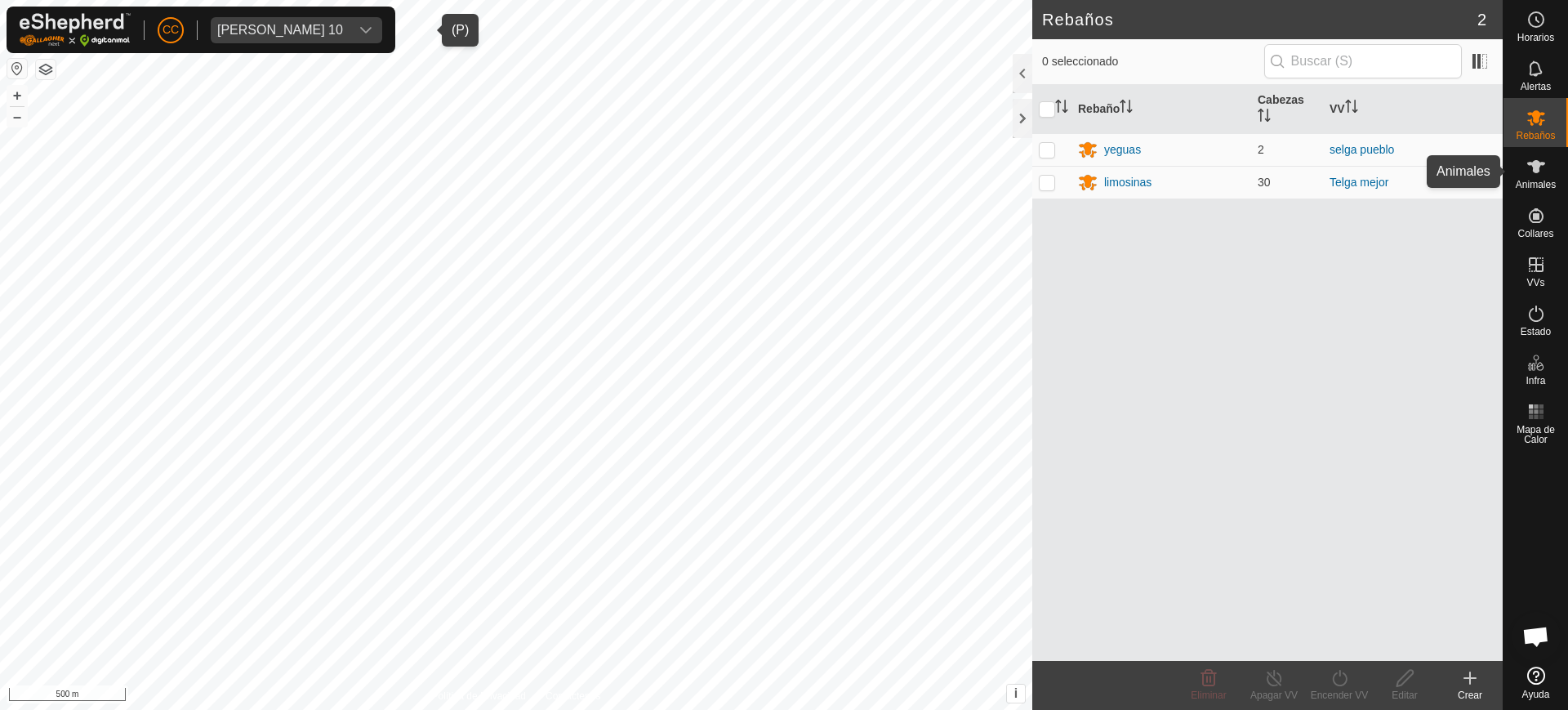
click at [1536, 181] on span "Animales" at bounding box center [1536, 185] width 40 height 10
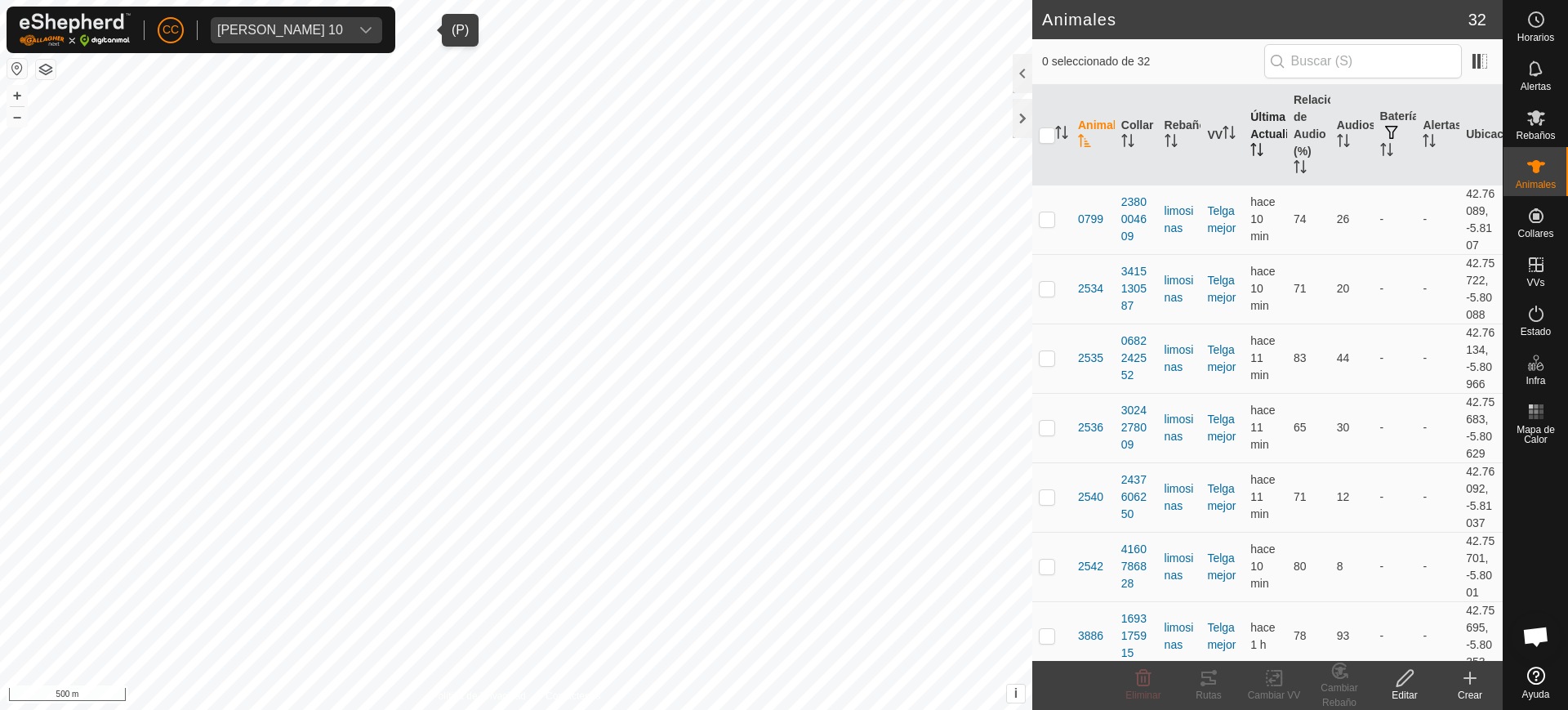
click at [1261, 145] on th "Última Actualización" at bounding box center [1265, 134] width 44 height 100
click at [329, 36] on span "[PERSON_NAME] 10" at bounding box center [280, 30] width 139 height 26
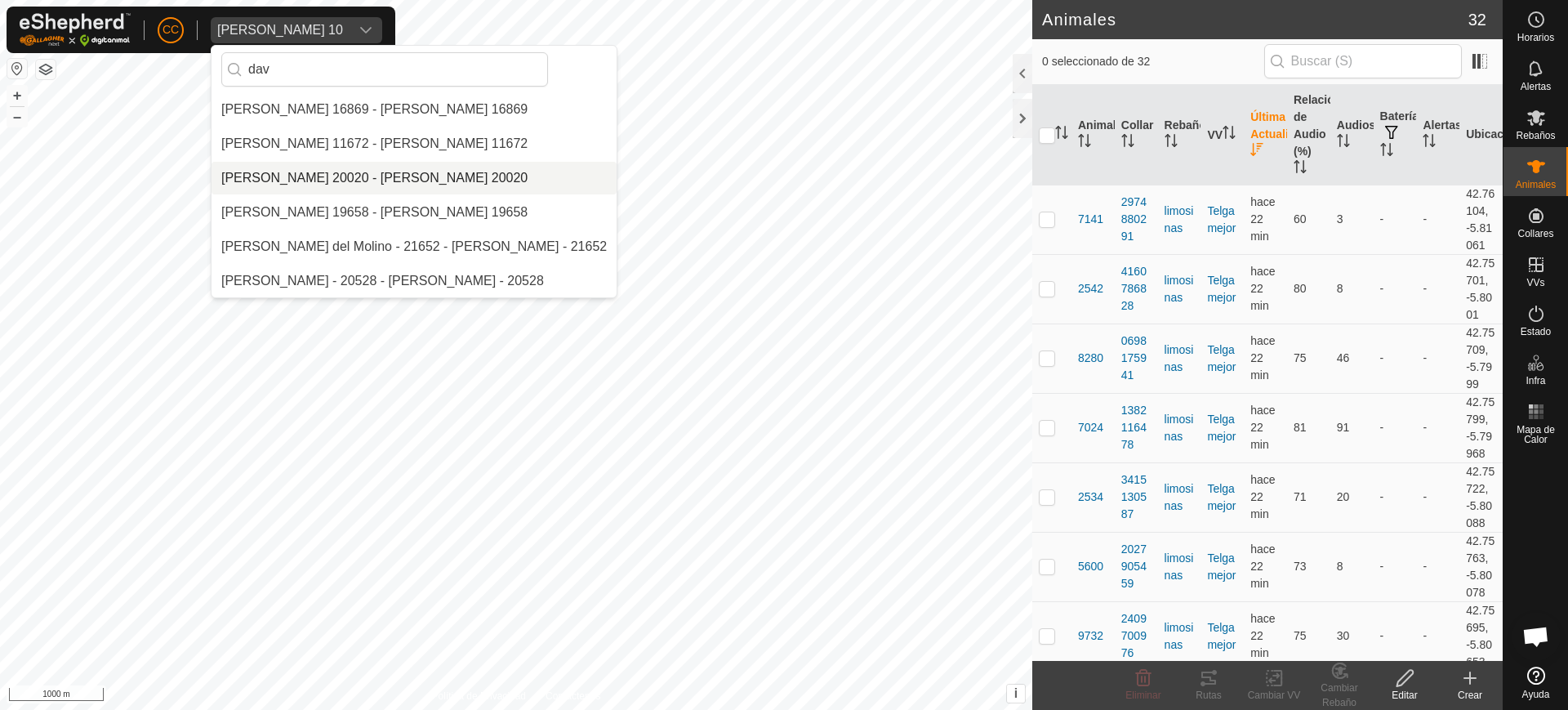
type input "dav"
click at [330, 170] on li "[PERSON_NAME] 20020 - [PERSON_NAME] 20020" at bounding box center [413, 178] width 406 height 33
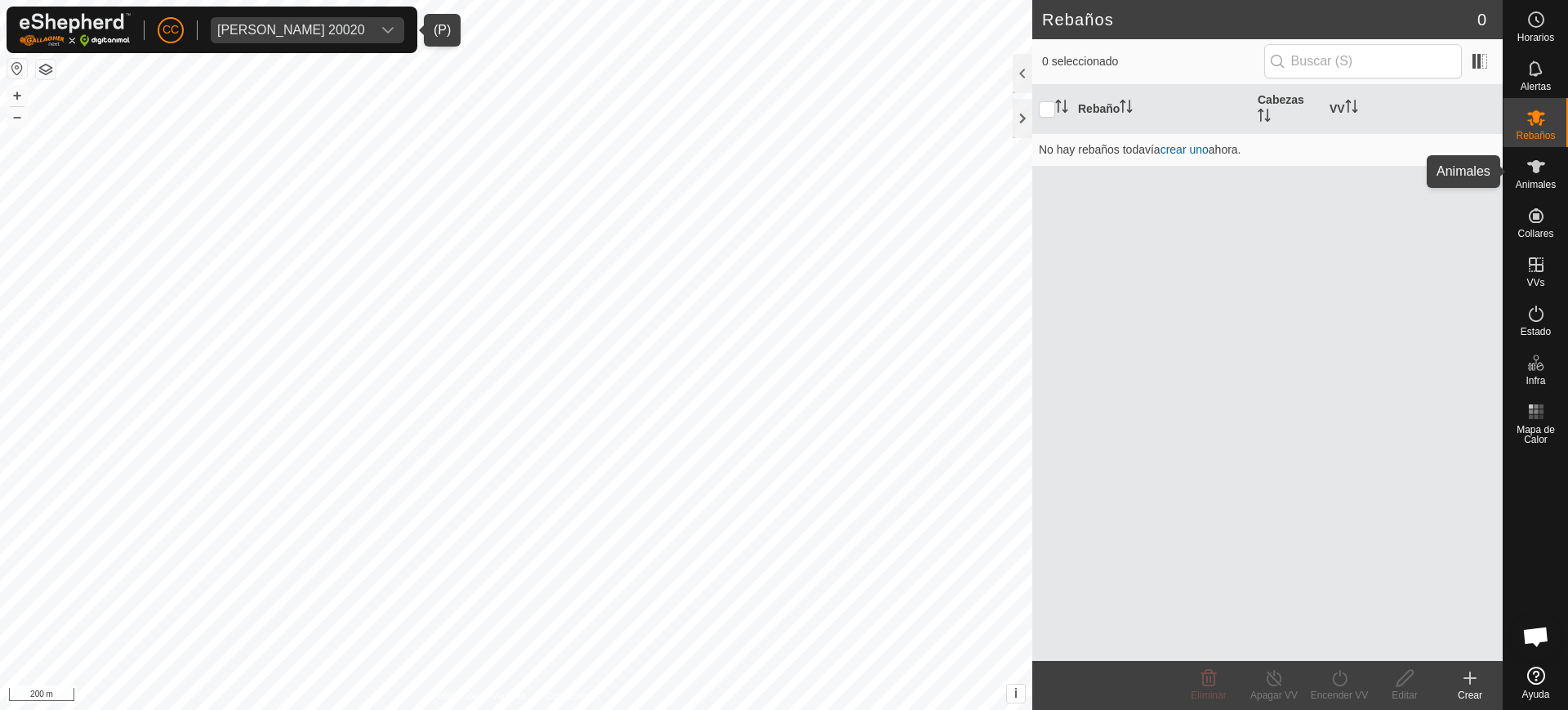
click at [1551, 182] on span "Animales" at bounding box center [1536, 185] width 40 height 10
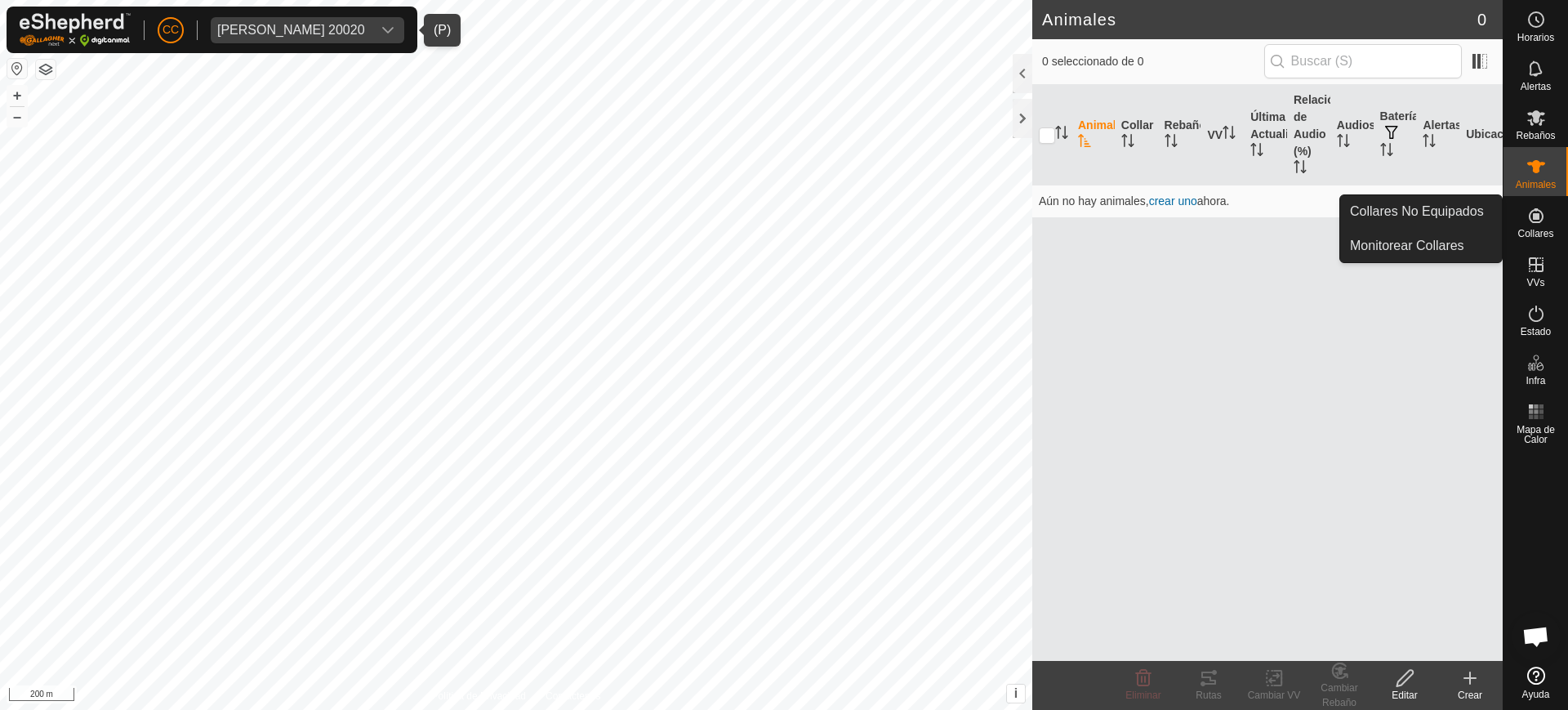
click at [1531, 210] on icon at bounding box center [1536, 216] width 19 height 19
click at [1477, 206] on link "Collares No Equipados" at bounding box center [1421, 212] width 161 height 33
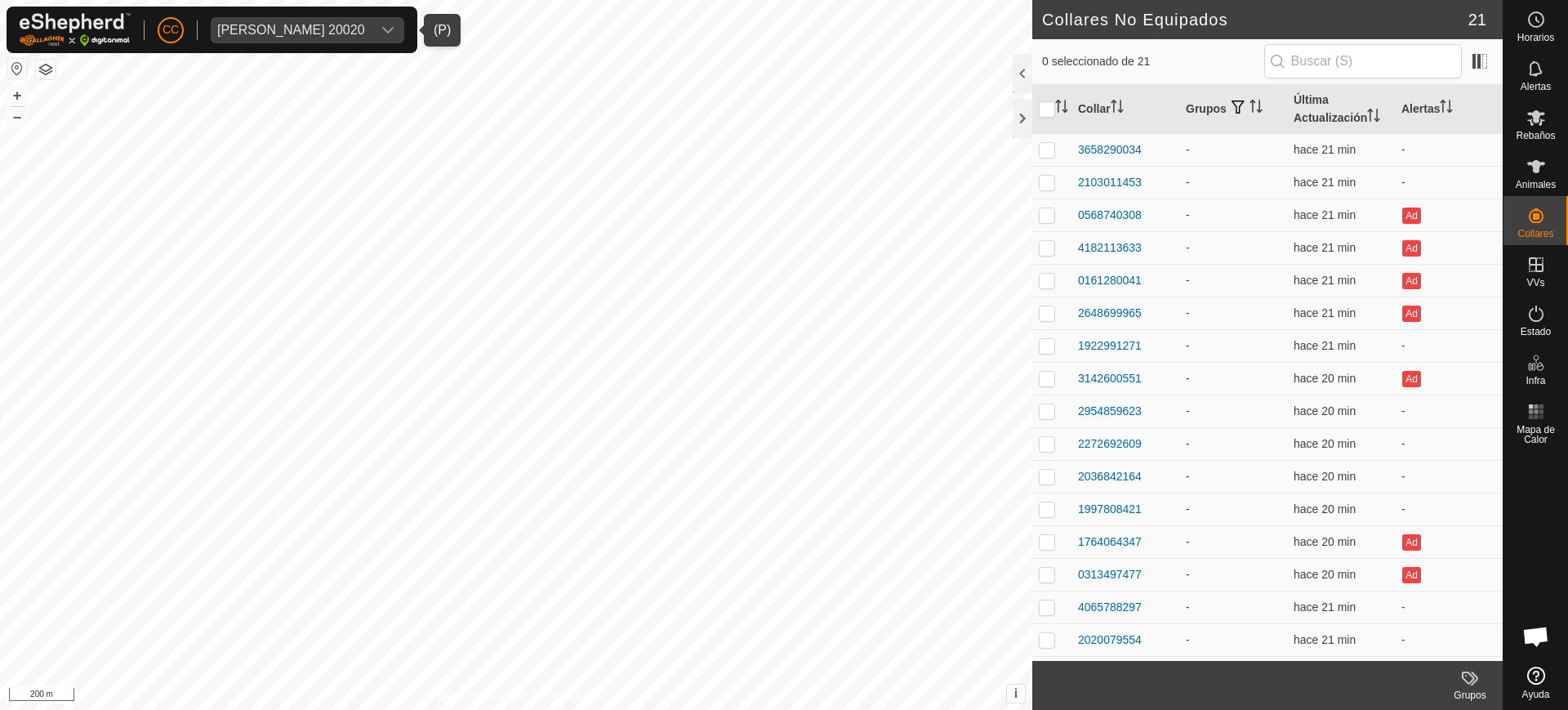
click at [326, 28] on div "[PERSON_NAME] 20020" at bounding box center [291, 29] width 148 height 13
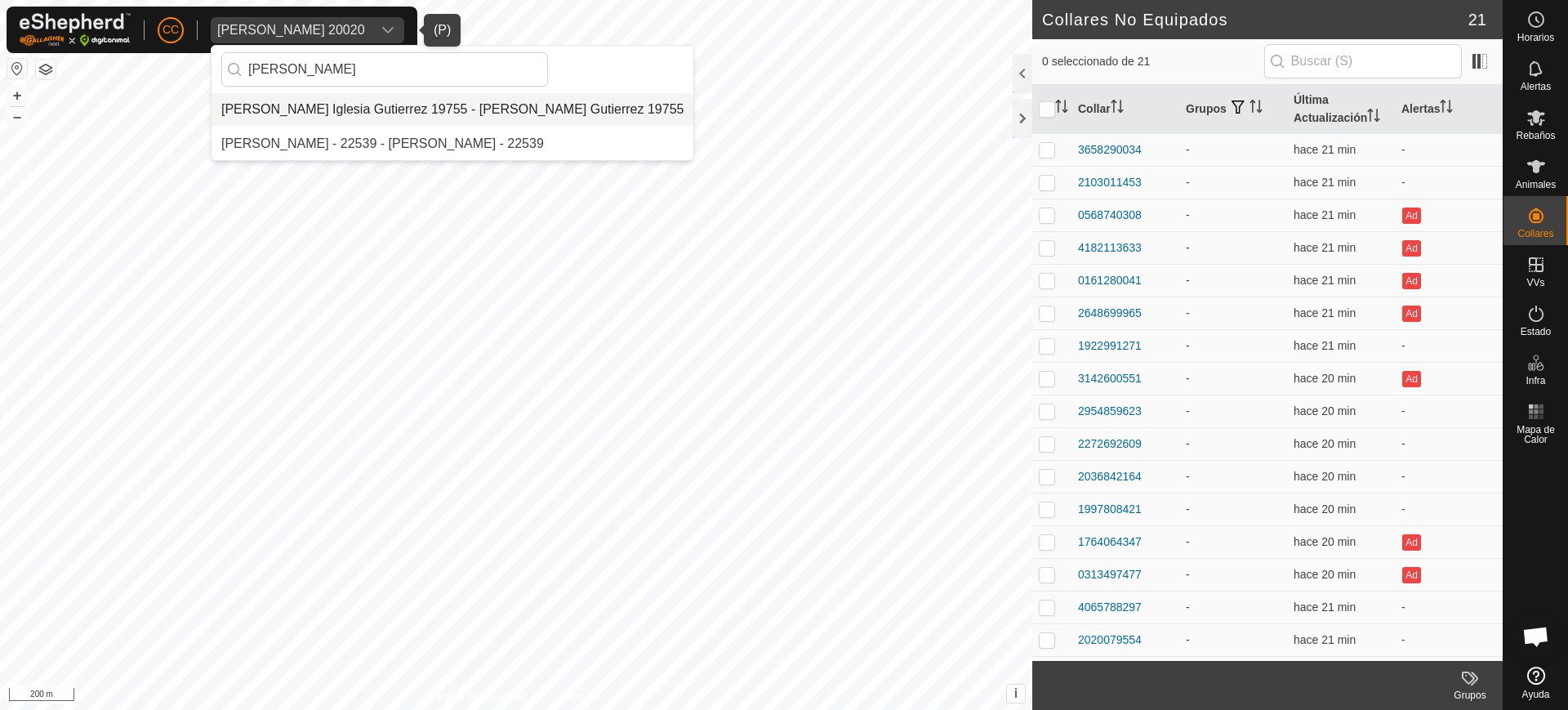
type input "[PERSON_NAME]"
click at [353, 103] on li "[PERSON_NAME] Iglesia Gutierrez 19755 - [PERSON_NAME] Gutierrez 19755" at bounding box center [451, 110] width 481 height 33
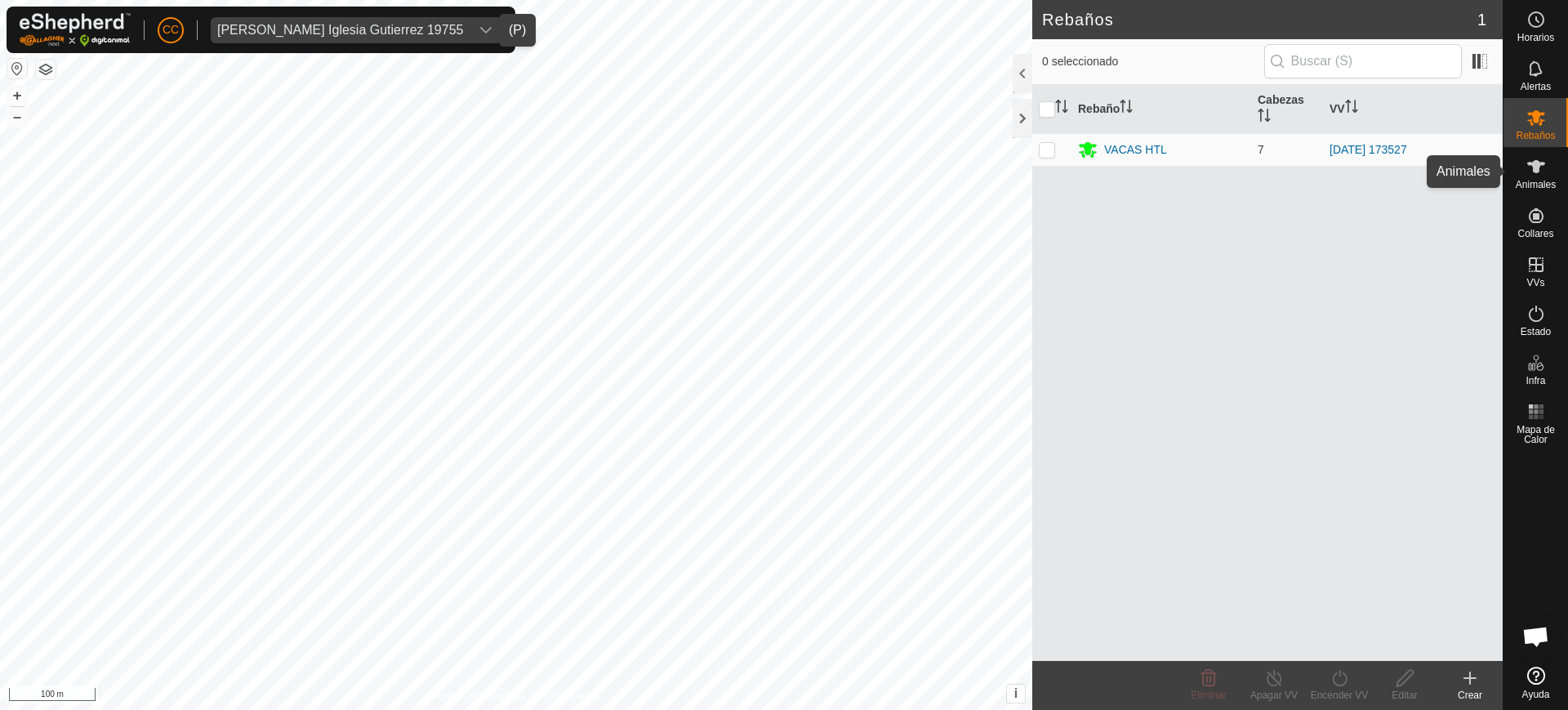
click at [1541, 172] on icon at bounding box center [1536, 166] width 19 height 19
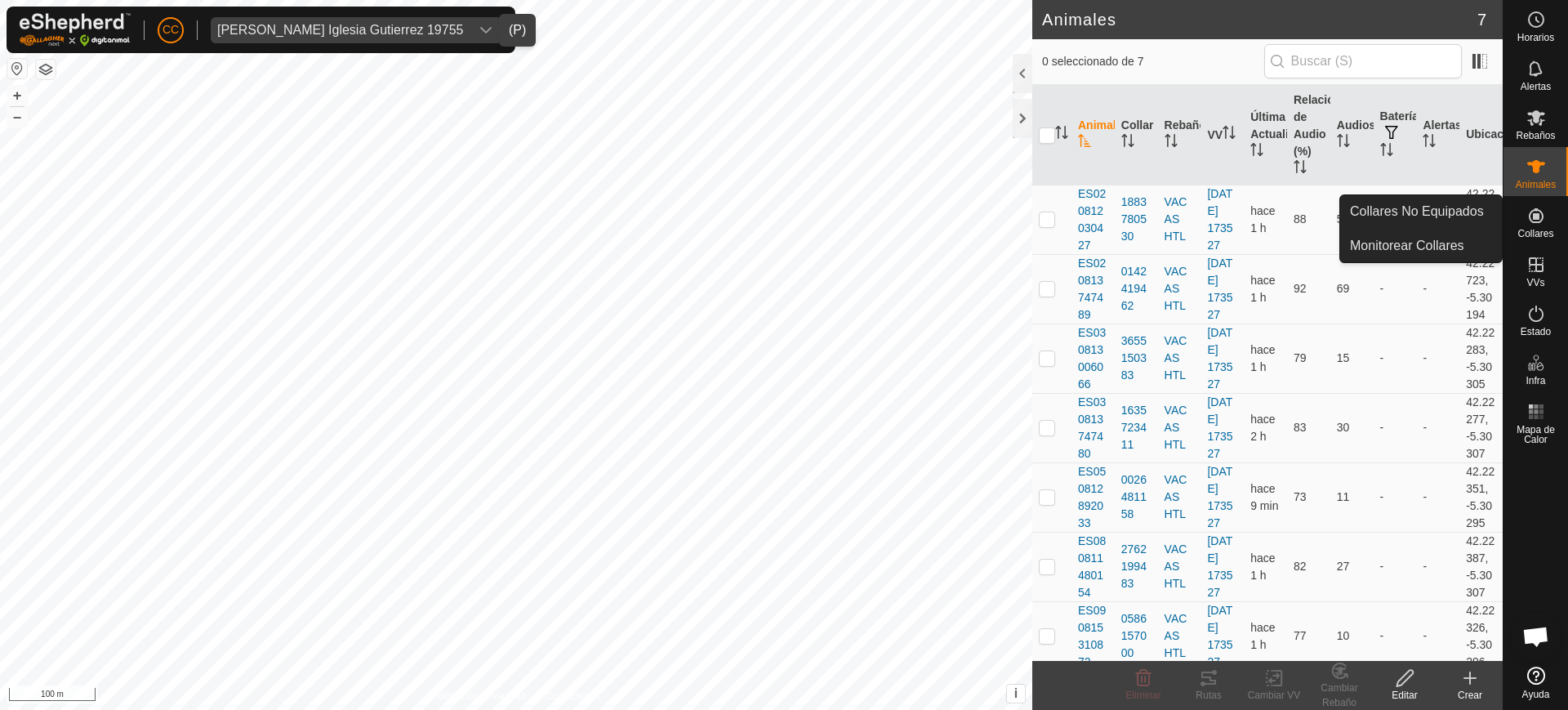
click at [1532, 240] on div "Collares" at bounding box center [1536, 221] width 64 height 49
click at [1523, 213] on es-neckbands-svg-icon at bounding box center [1536, 215] width 29 height 26
click at [1445, 213] on link "Collares No Equipados" at bounding box center [1421, 212] width 161 height 33
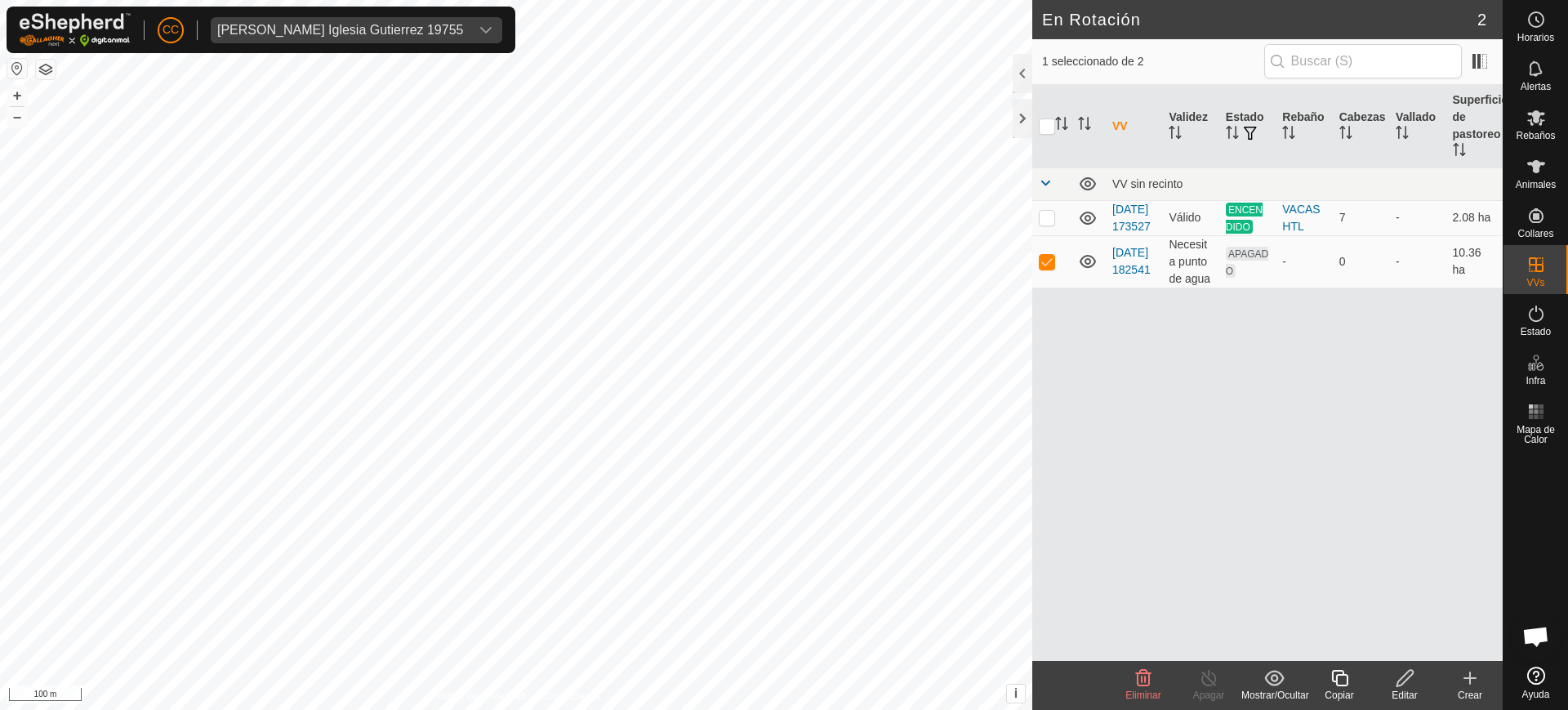
click at [1409, 677] on icon at bounding box center [1405, 678] width 20 height 19
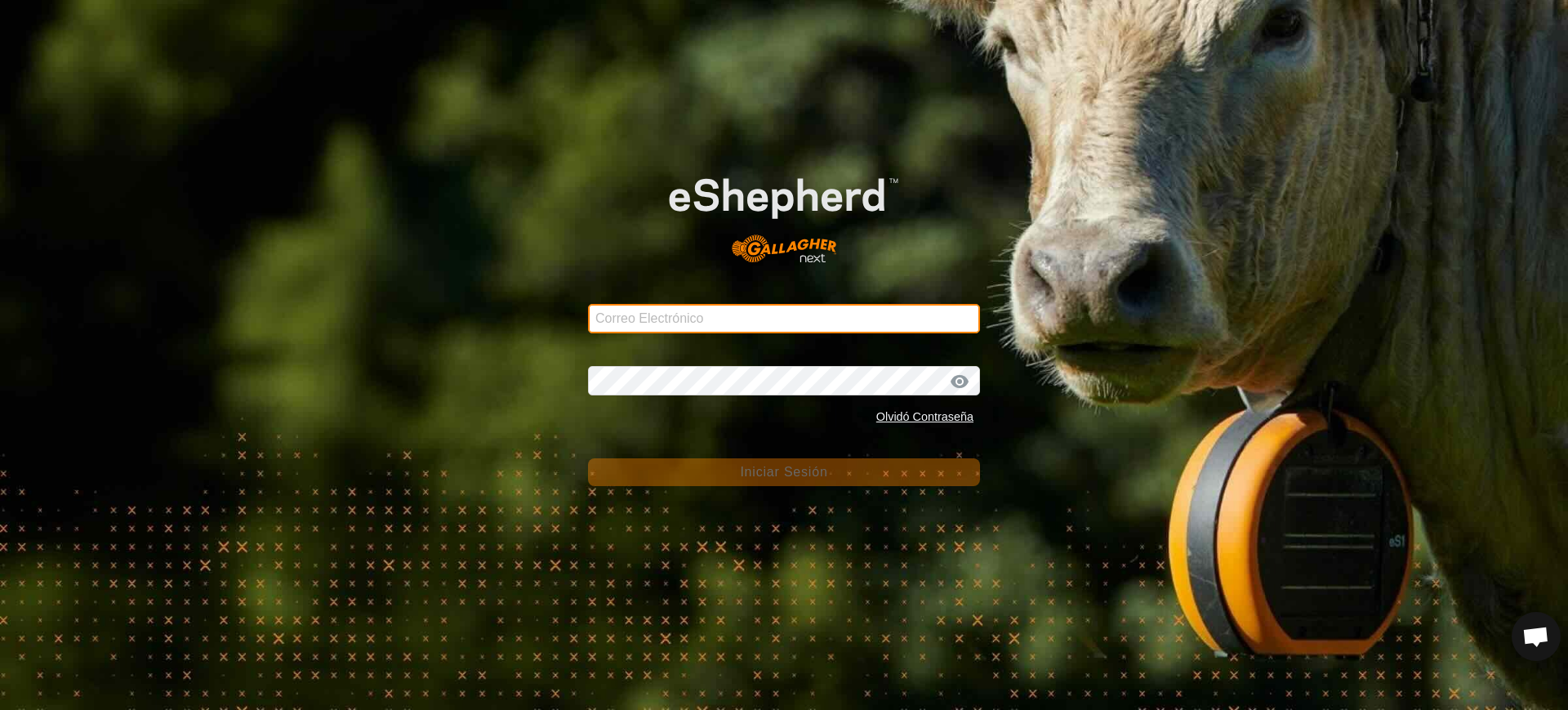
type input "[EMAIL_ADDRESS][DOMAIN_NAME]"
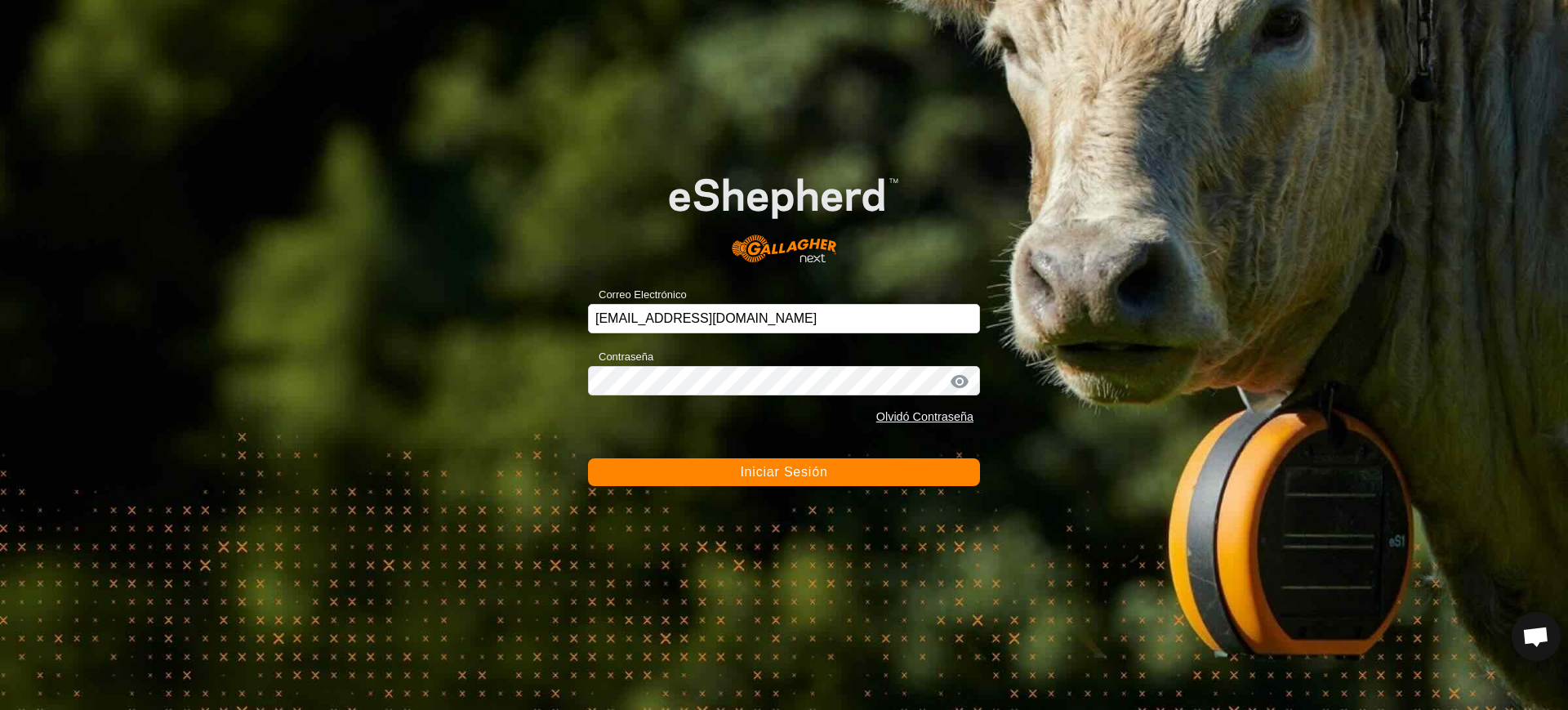
click at [762, 476] on span "Iniciar Sesión" at bounding box center [784, 472] width 88 height 14
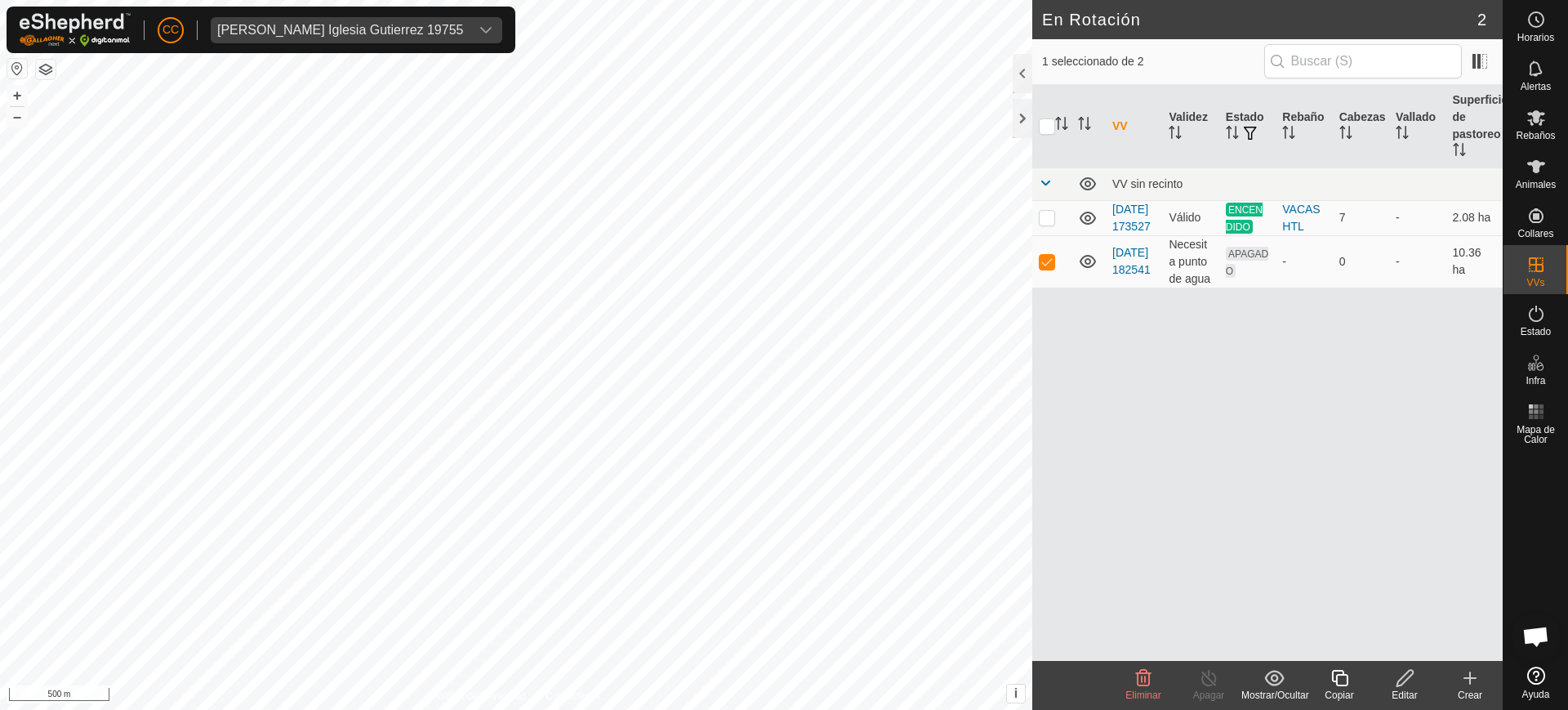
click at [1409, 685] on icon at bounding box center [1405, 678] width 20 height 19
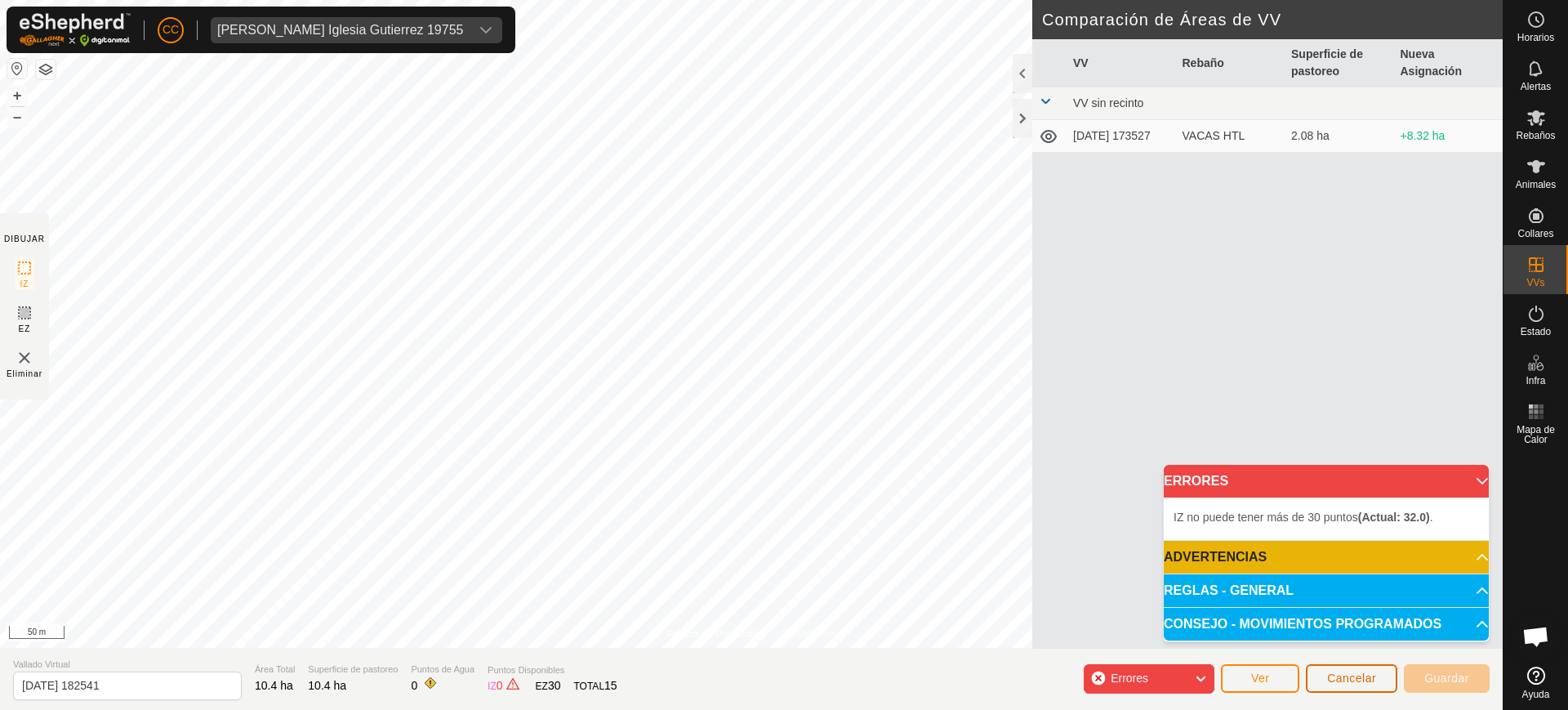
click at [1374, 675] on span "Cancelar" at bounding box center [1352, 677] width 49 height 13
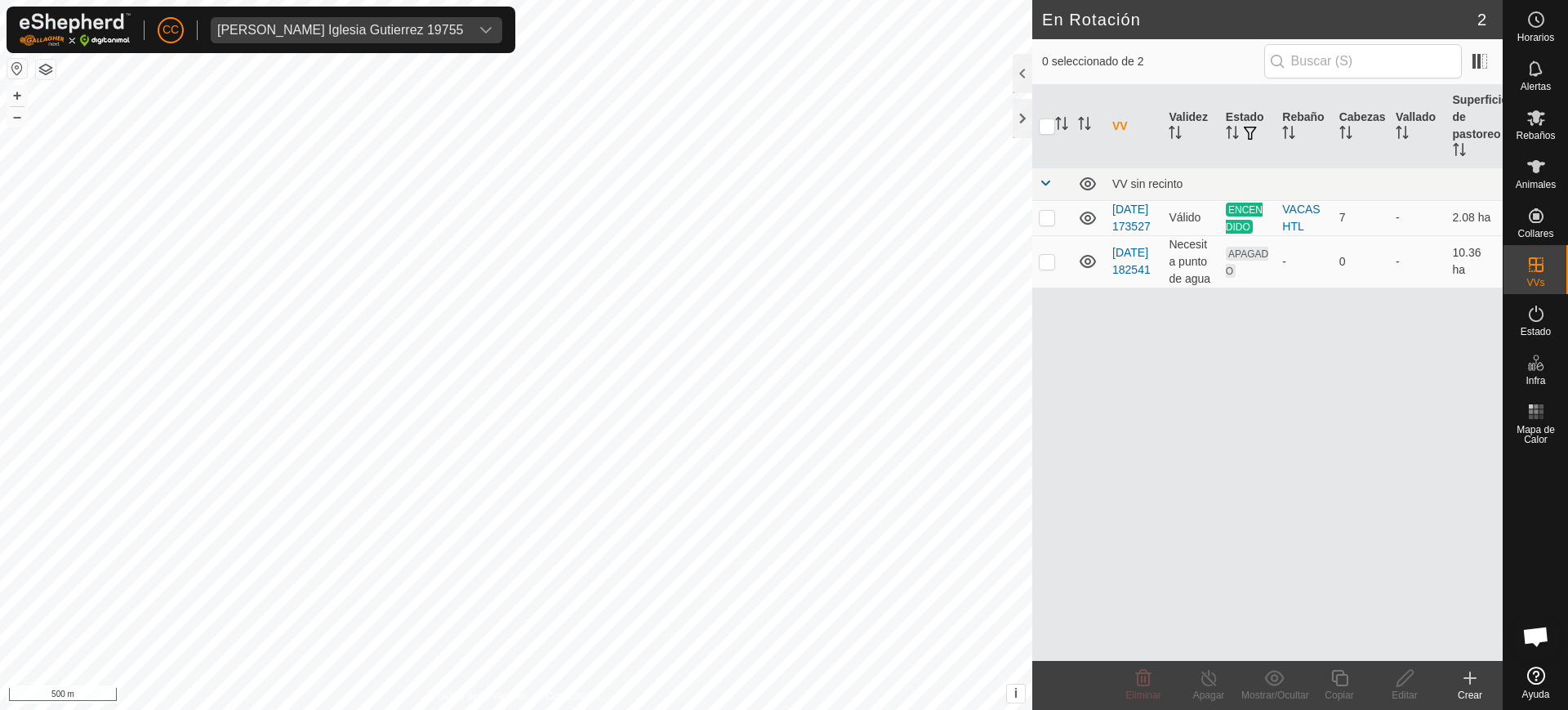
checkbox input "true"
click at [1340, 692] on div "Copiar" at bounding box center [1339, 694] width 65 height 15
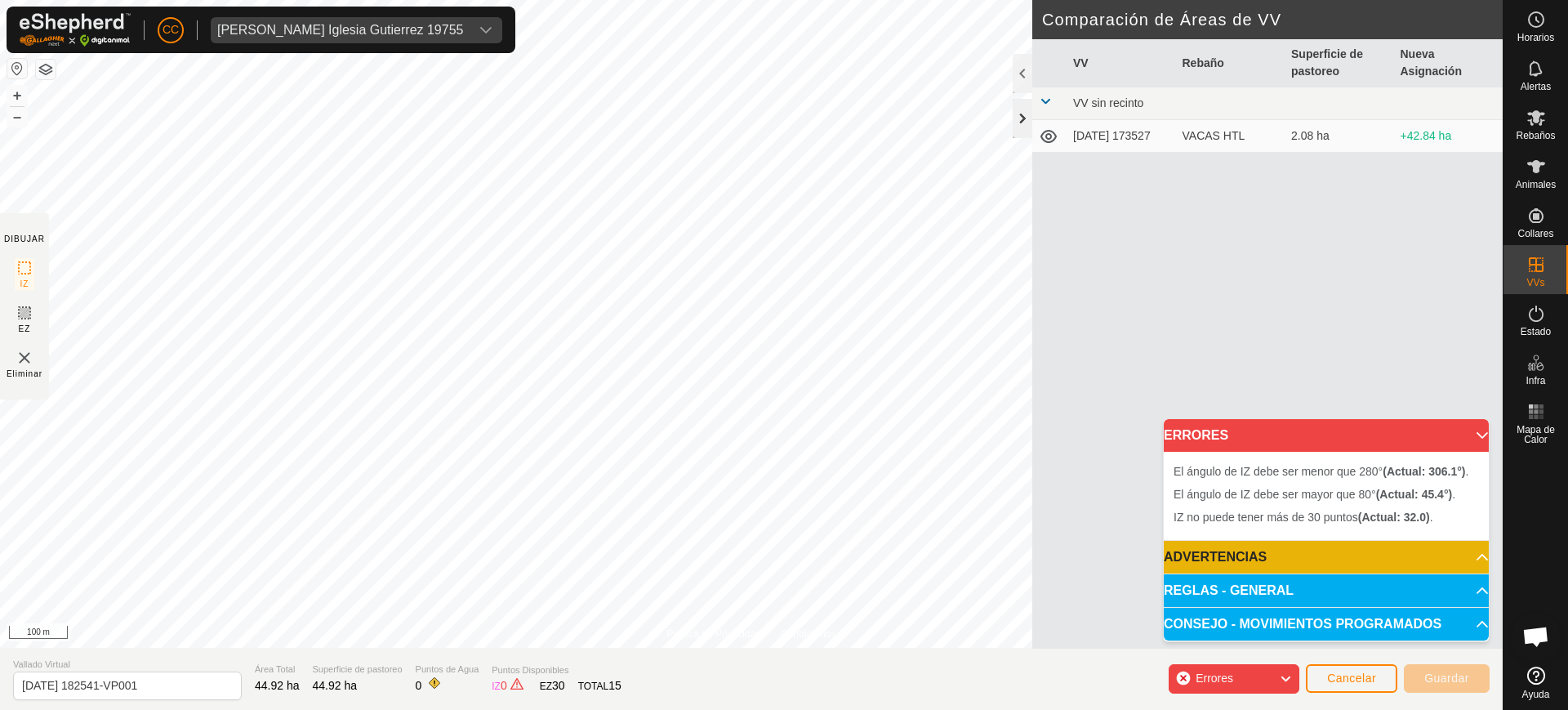
click at [1020, 132] on div "Política de Privacidad Contáctenos El ángulo de IZ debe ser menor que 280° (Act…" at bounding box center [751, 355] width 1503 height 710
click at [553, 660] on div "Política de Privacidad Contáctenos Estado: APAGADO Tipo: Zona de Inclusión + – …" at bounding box center [751, 355] width 1503 height 710
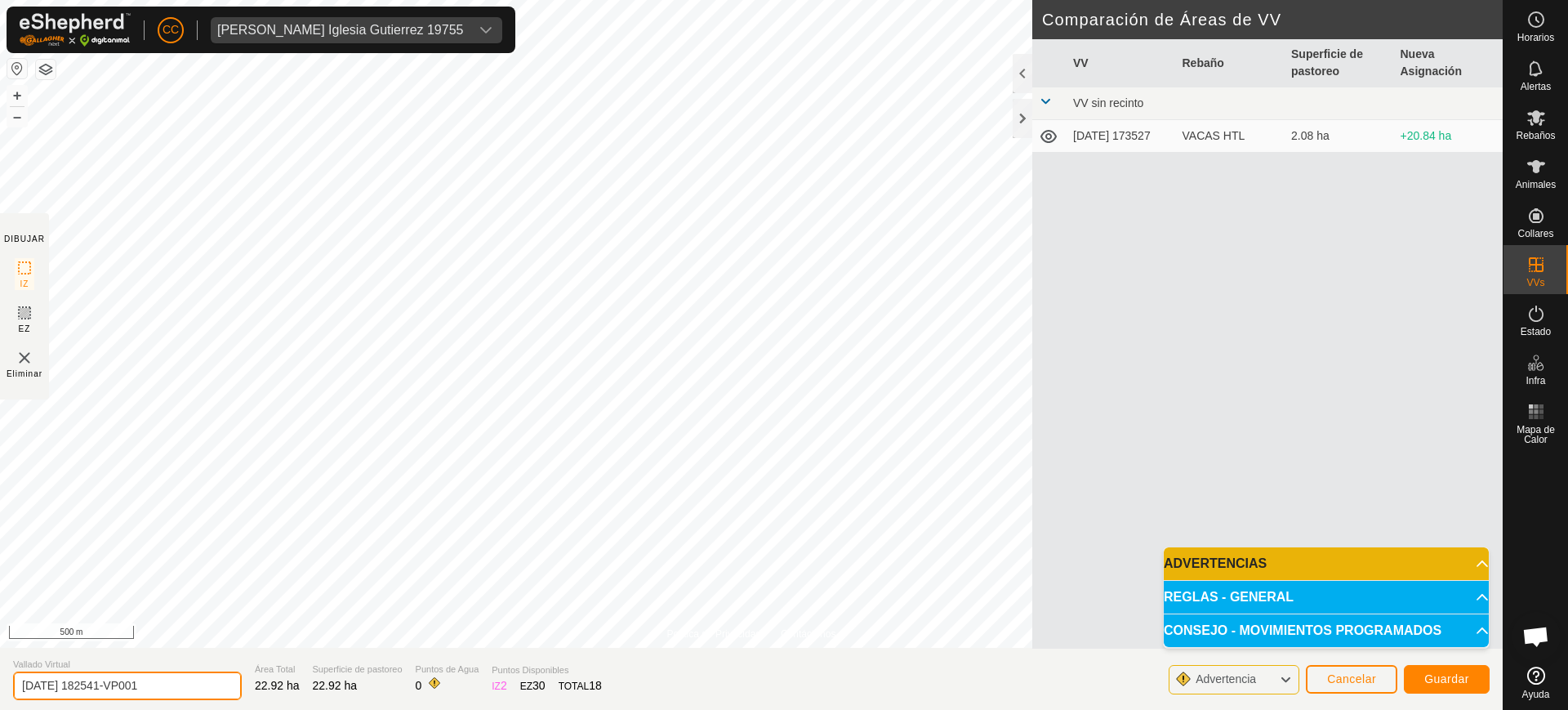
click at [186, 681] on input "[DATE] 182541-VP001" at bounding box center [126, 685] width 229 height 28
drag, startPoint x: 195, startPoint y: 685, endPoint x: 0, endPoint y: 693, distance: 195.2
click at [0, 693] on section "Vallado Virtual [DATE] 182541-VP001 Área Total 22.92 ha Superficie de pastoreo …" at bounding box center [751, 679] width 1503 height 62
type input "Prueba_sept"
click at [1433, 682] on span "Guardar" at bounding box center [1446, 678] width 45 height 13
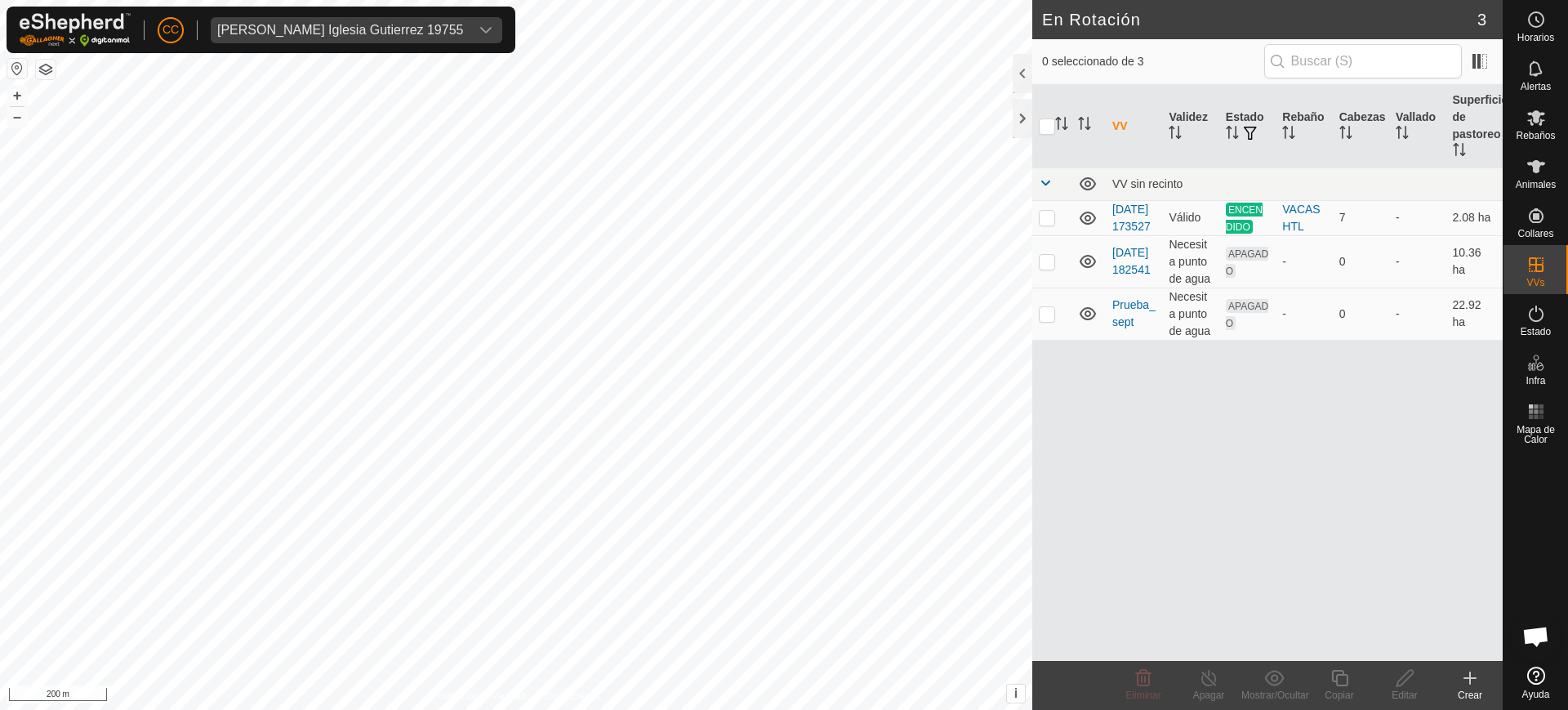
checkbox input "true"
